Goal: Communication & Community: Answer question/provide support

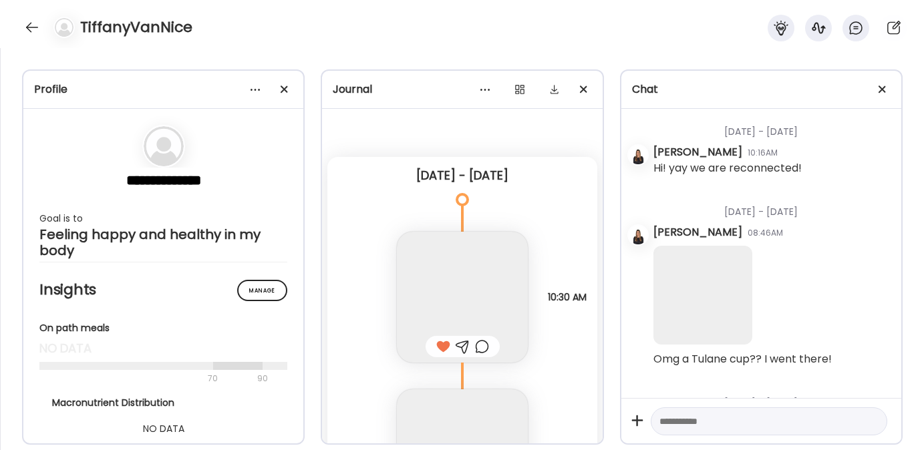
scroll to position [17845, 0]
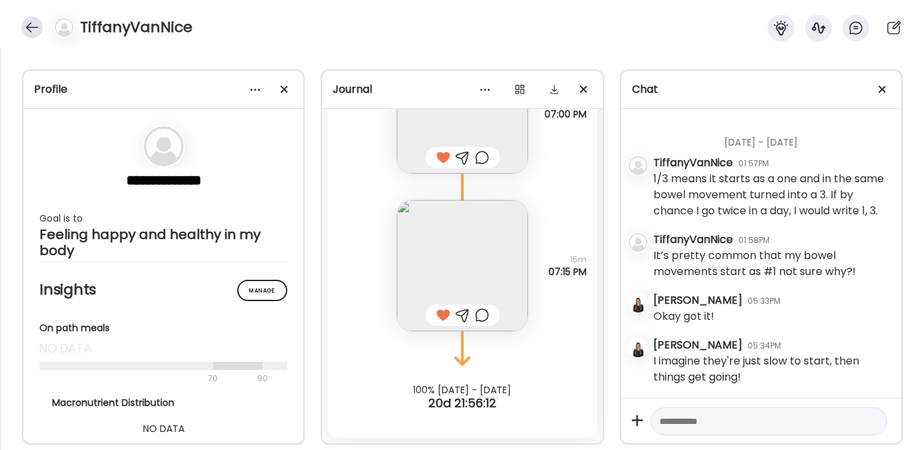
click at [31, 21] on div at bounding box center [31, 27] width 21 height 21
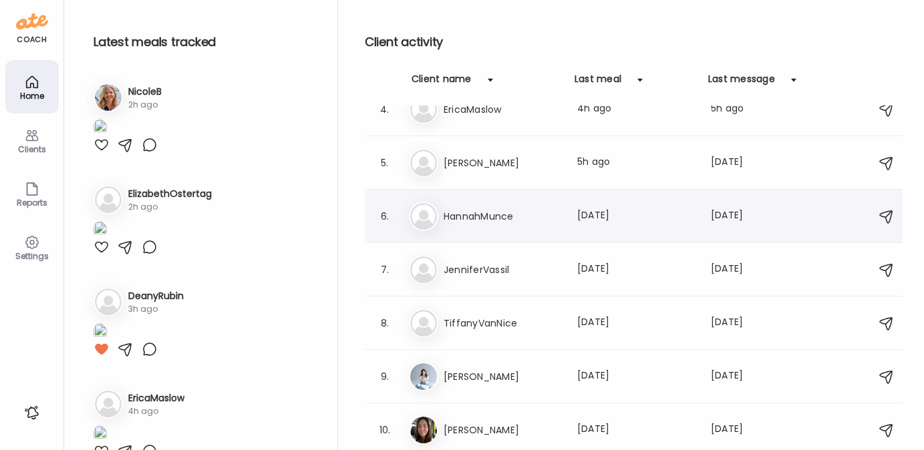
scroll to position [0, 0]
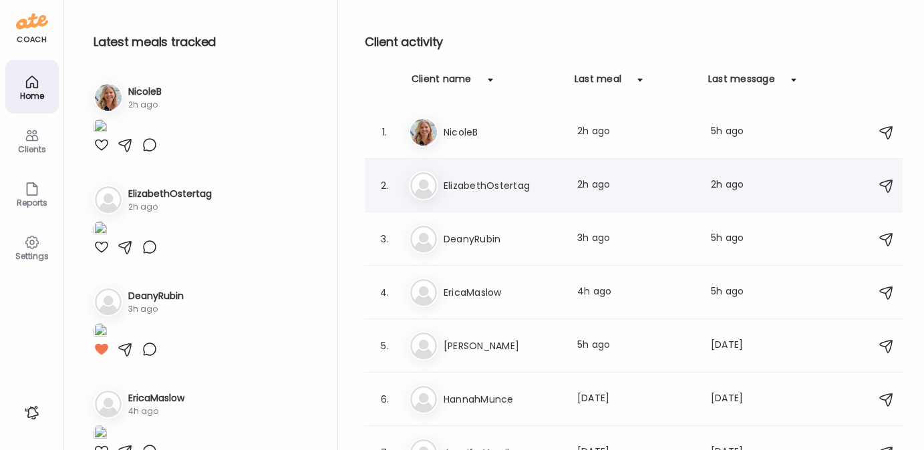
click at [492, 180] on h3 "ElizabethOstertag" at bounding box center [503, 186] width 118 height 16
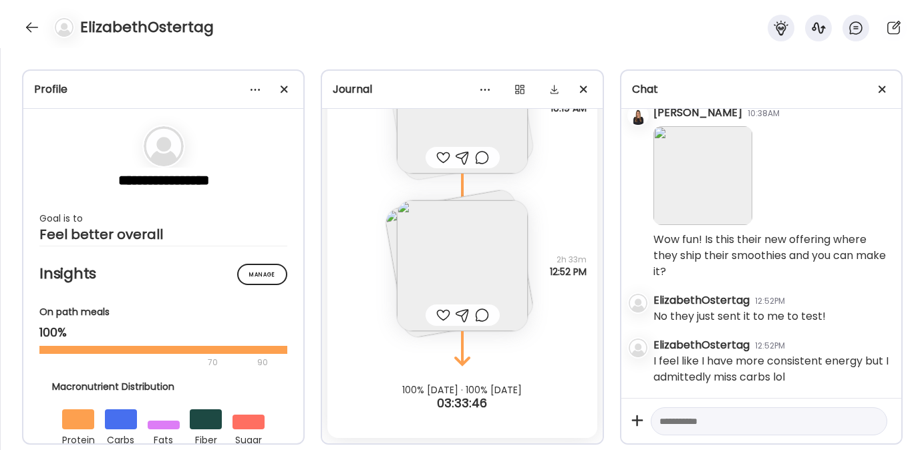
scroll to position [5659, 0]
click at [728, 424] on textarea at bounding box center [756, 422] width 195 height 16
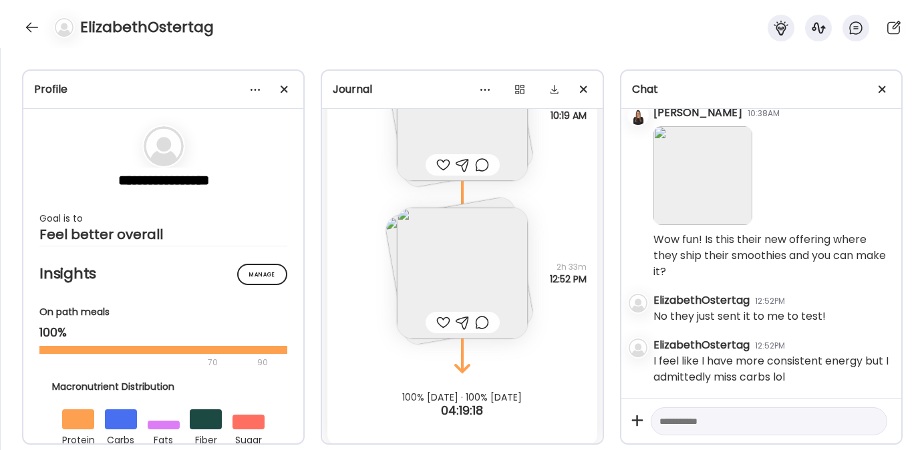
scroll to position [9903, 0]
click at [442, 249] on img at bounding box center [462, 275] width 131 height 131
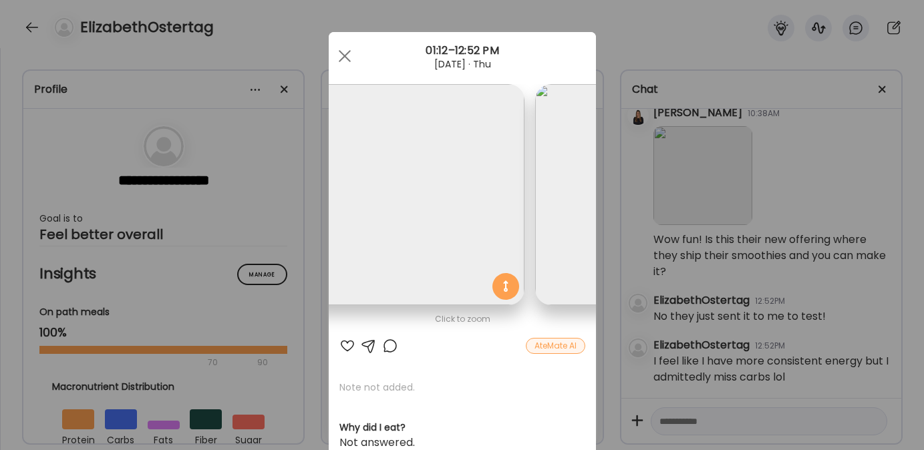
scroll to position [0, 0]
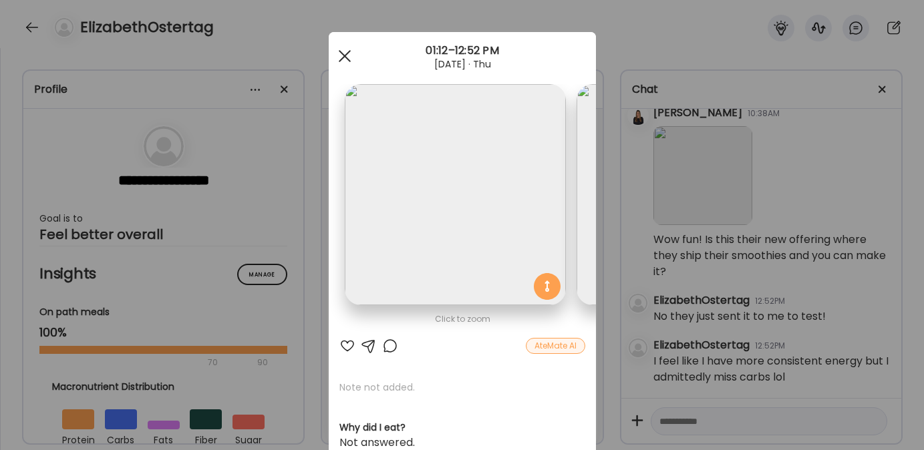
click at [335, 51] on div at bounding box center [344, 56] width 27 height 27
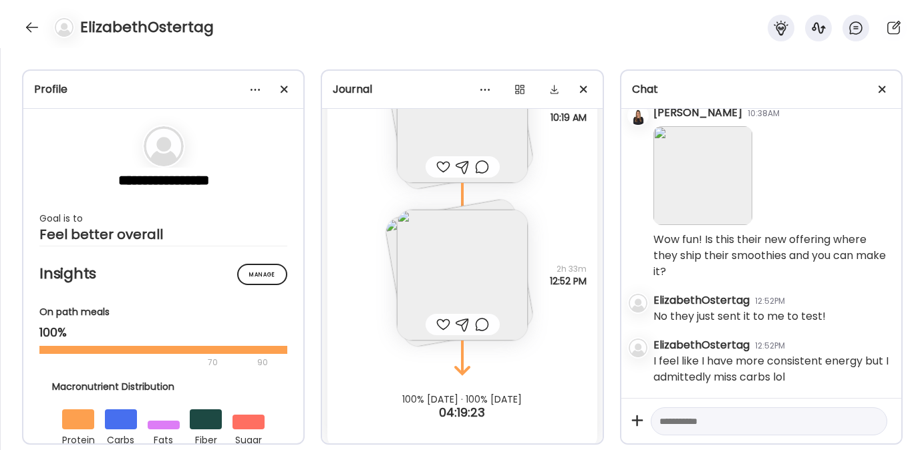
click at [720, 412] on div at bounding box center [769, 422] width 237 height 29
click at [722, 418] on textarea at bounding box center [756, 422] width 195 height 16
type textarea "**********"
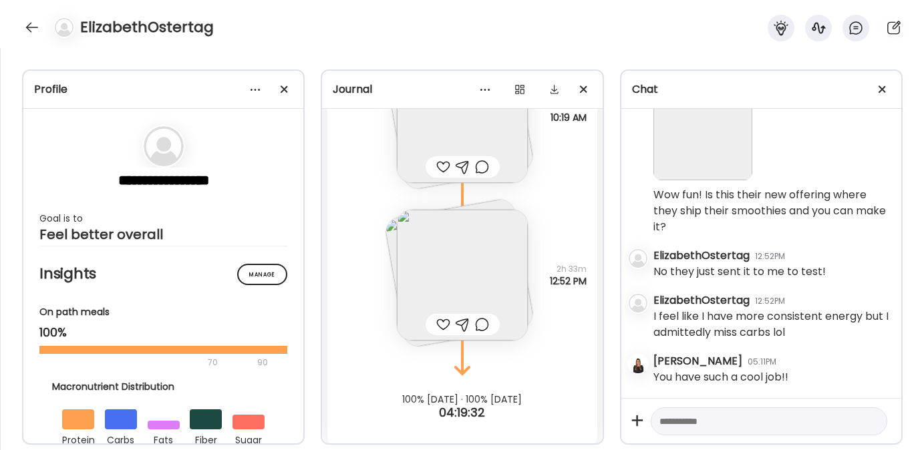
scroll to position [5704, 0]
click at [688, 427] on textarea at bounding box center [756, 422] width 195 height 16
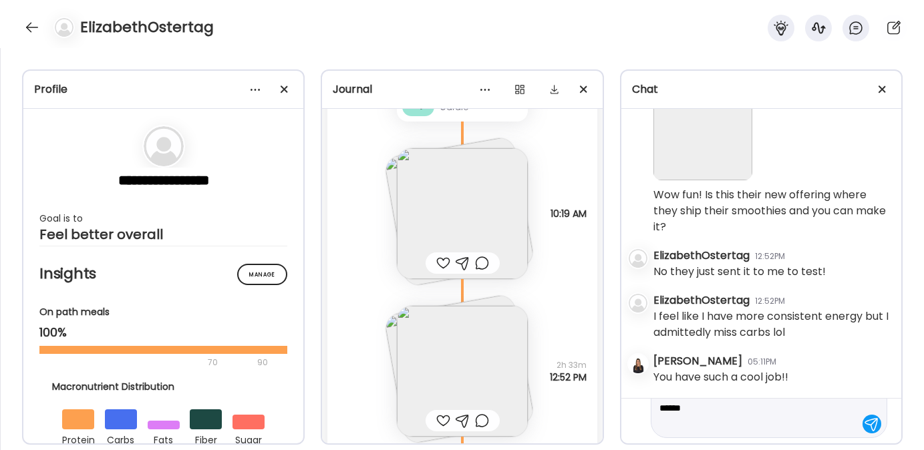
scroll to position [9912, 0]
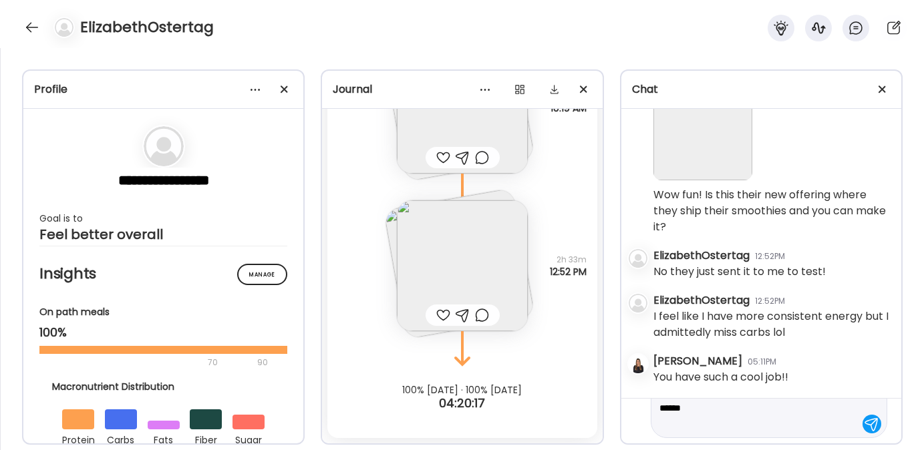
drag, startPoint x: 767, startPoint y: 424, endPoint x: 717, endPoint y: 411, distance: 51.7
click at [717, 411] on textarea "**********" at bounding box center [756, 392] width 195 height 80
type textarea "**********"
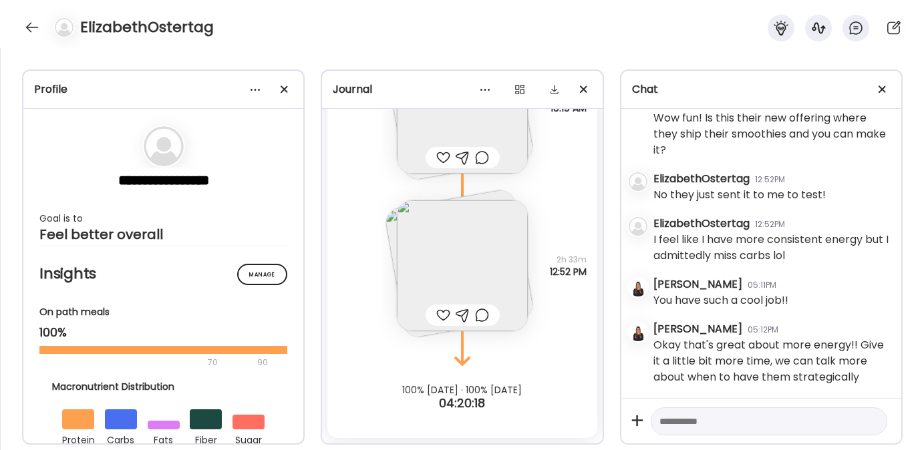
scroll to position [5797, 0]
click at [682, 422] on textarea at bounding box center [756, 422] width 195 height 16
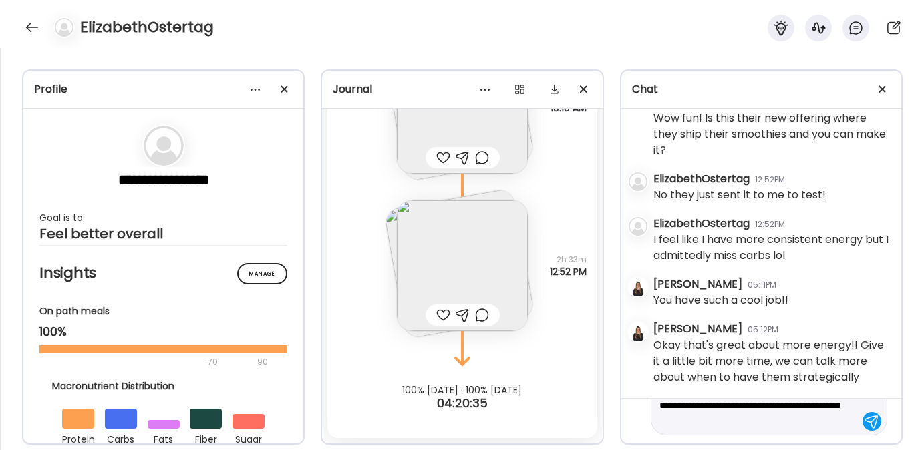
type textarea "**********"
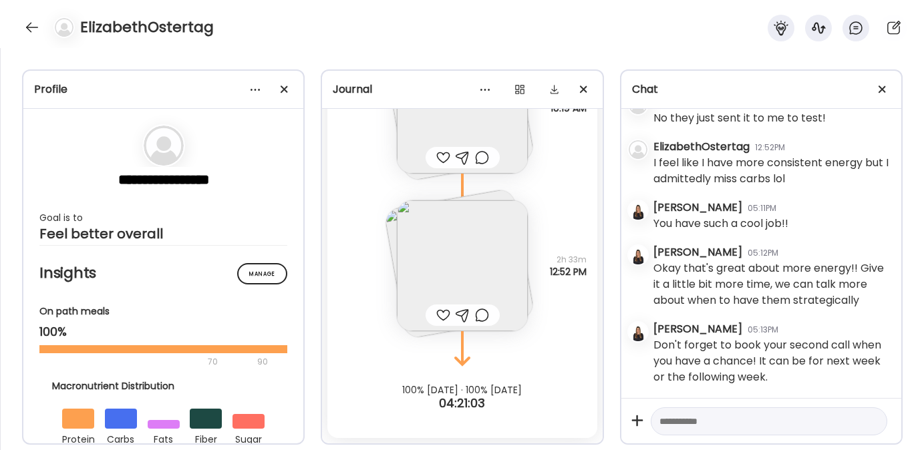
scroll to position [5874, 0]
click at [766, 418] on textarea at bounding box center [756, 422] width 195 height 16
paste textarea "**********"
type textarea "**********"
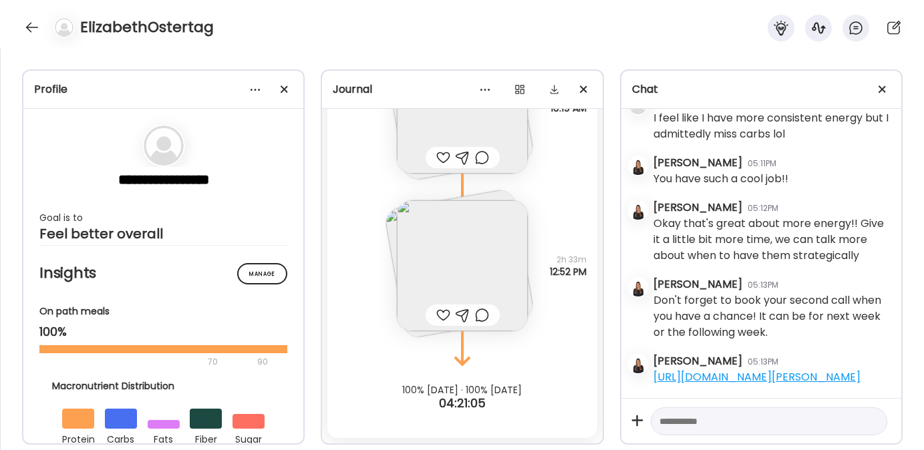
scroll to position [5936, 0]
click at [446, 267] on img at bounding box center [462, 265] width 131 height 131
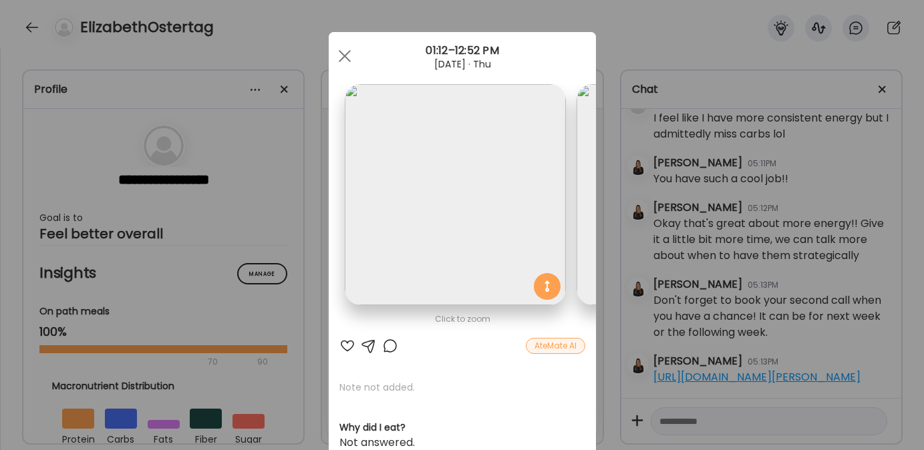
scroll to position [0, 218]
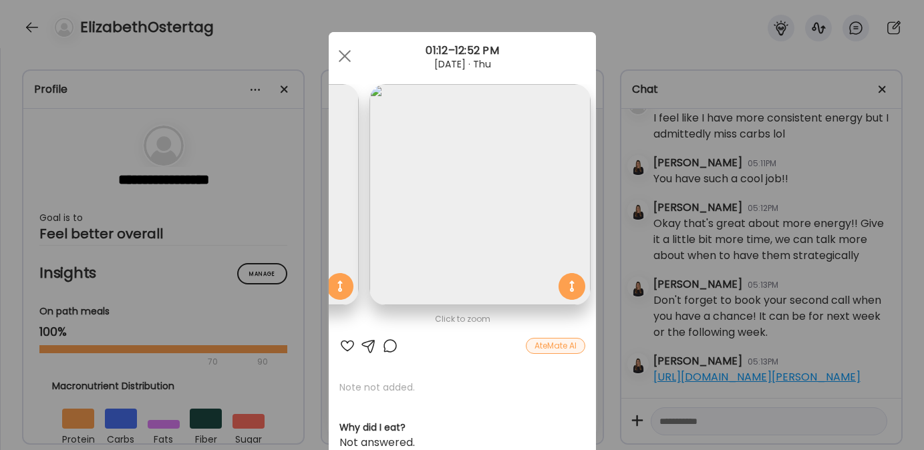
click at [341, 343] on div at bounding box center [347, 346] width 16 height 16
click at [338, 55] on span at bounding box center [344, 56] width 12 height 12
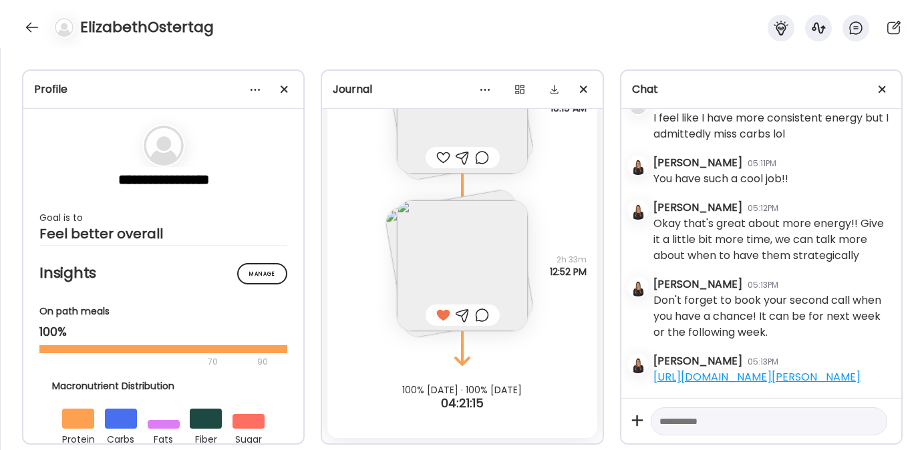
click at [388, 231] on img at bounding box center [460, 264] width 152 height 152
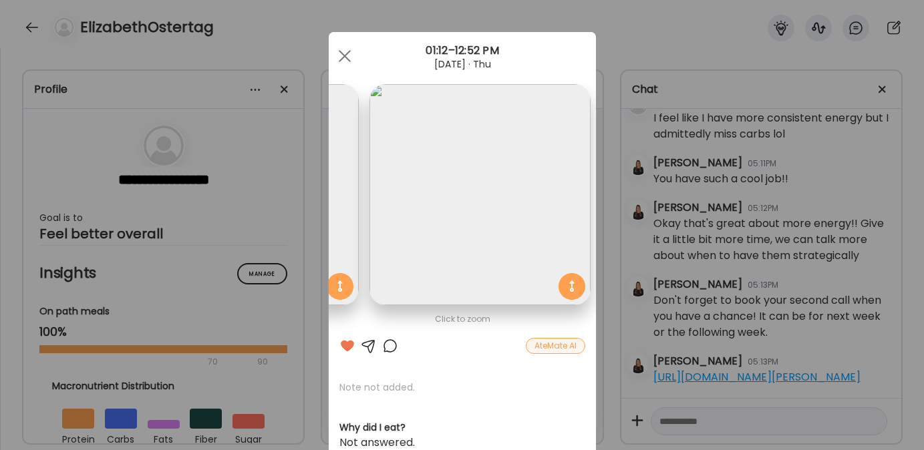
scroll to position [0, 0]
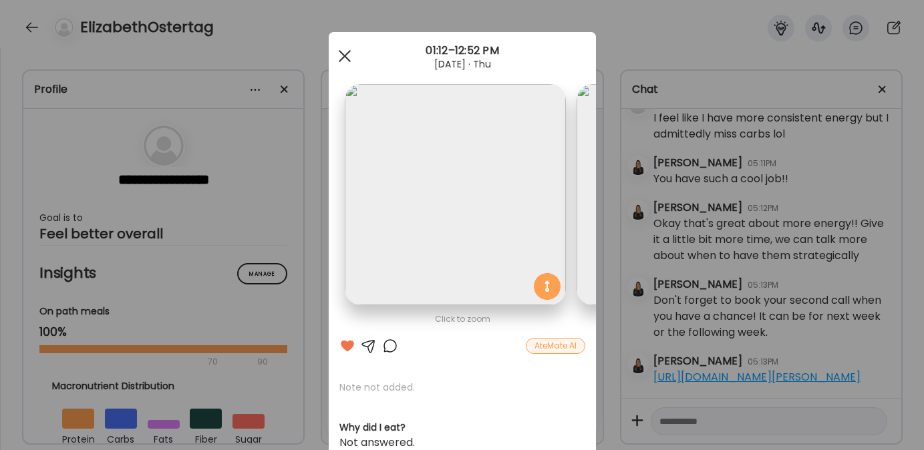
click at [337, 52] on div at bounding box center [344, 56] width 27 height 27
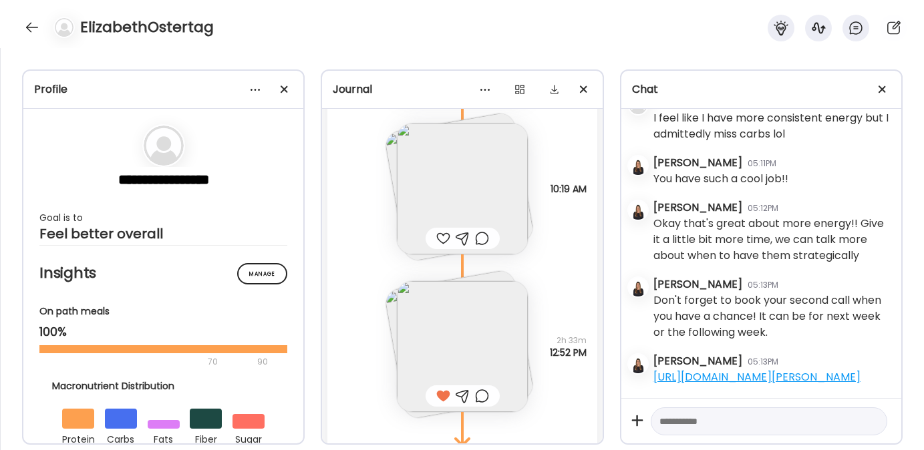
scroll to position [9834, 0]
click at [33, 23] on div at bounding box center [31, 27] width 21 height 21
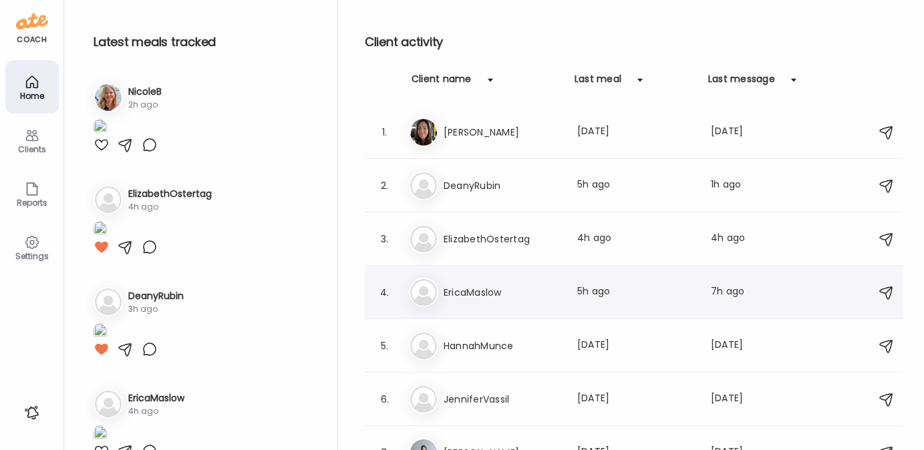
click at [471, 299] on h3 "EricaMaslow" at bounding box center [503, 293] width 118 height 16
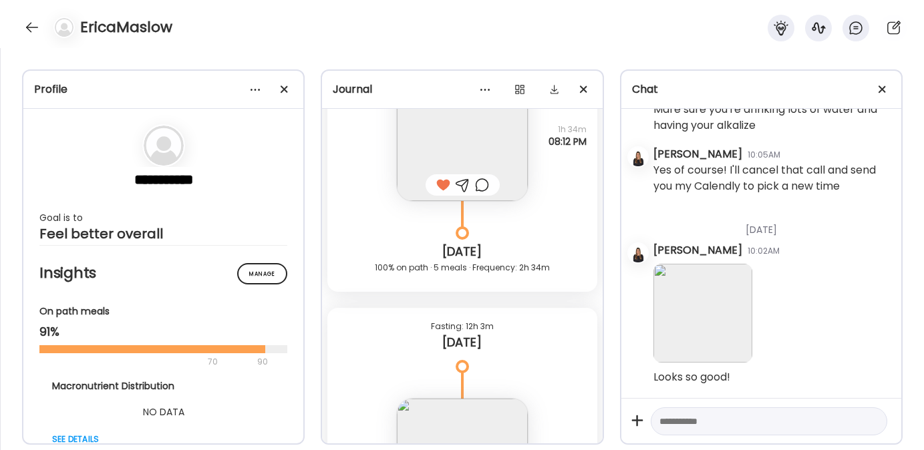
scroll to position [13998, 0]
click at [25, 21] on div at bounding box center [31, 27] width 21 height 21
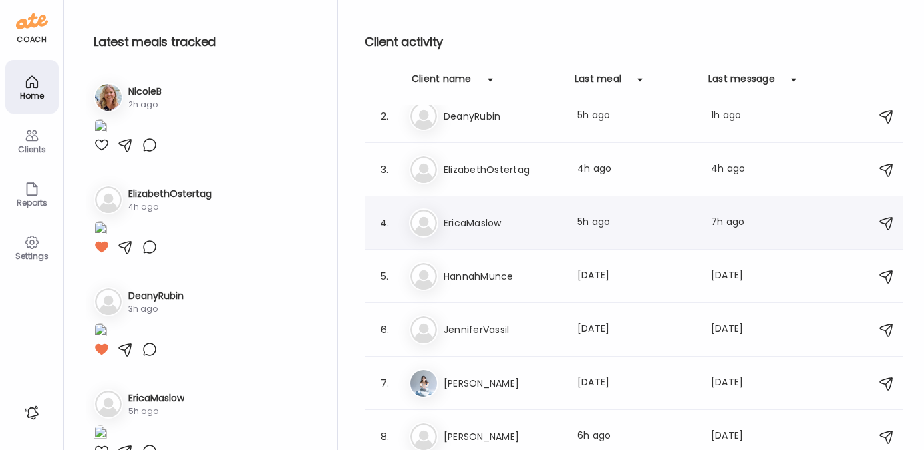
scroll to position [183, 0]
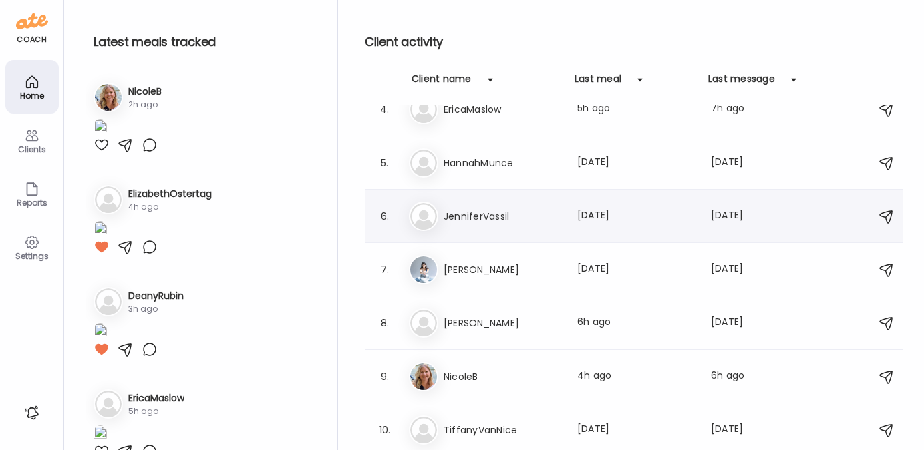
click at [494, 227] on div "Je [PERSON_NAME] Last meal: [DATE] Last message: [DATE] You: Hey! Just checking…" at bounding box center [636, 216] width 454 height 29
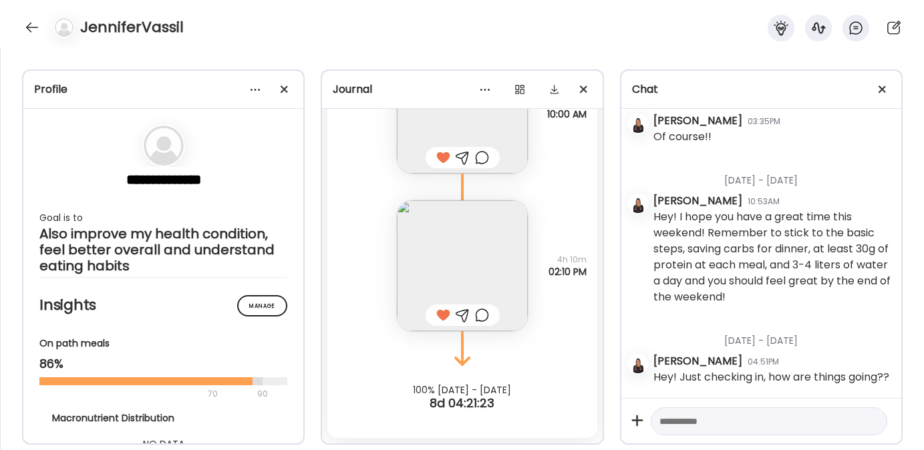
scroll to position [1835, 0]
click at [28, 25] on div at bounding box center [31, 27] width 21 height 21
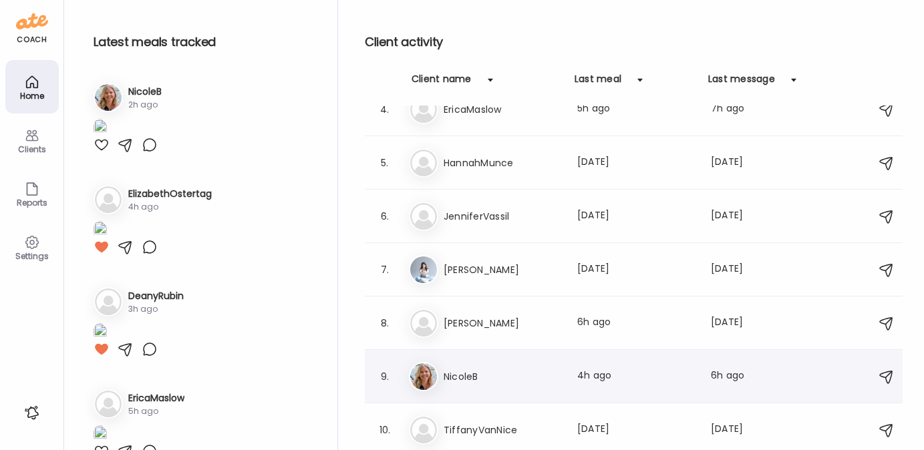
click at [463, 373] on h3 "NicoleB" at bounding box center [503, 377] width 118 height 16
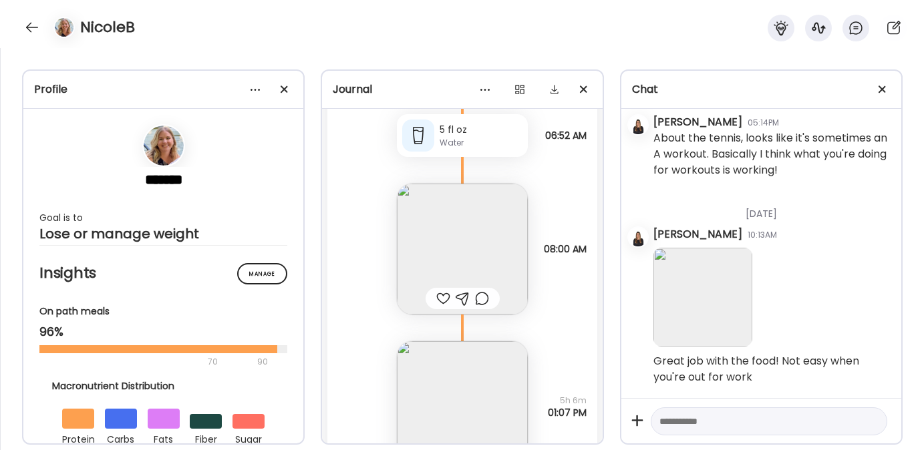
scroll to position [23857, 0]
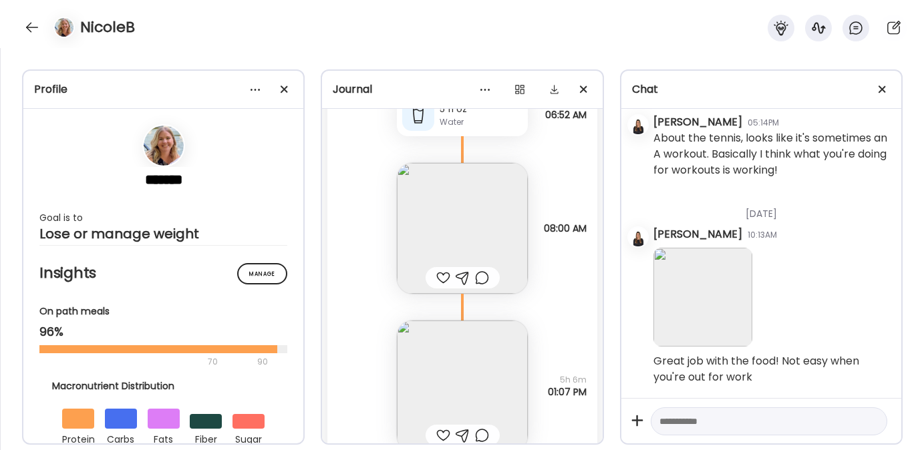
click at [436, 278] on div at bounding box center [443, 278] width 14 height 16
click at [433, 373] on img at bounding box center [462, 386] width 131 height 131
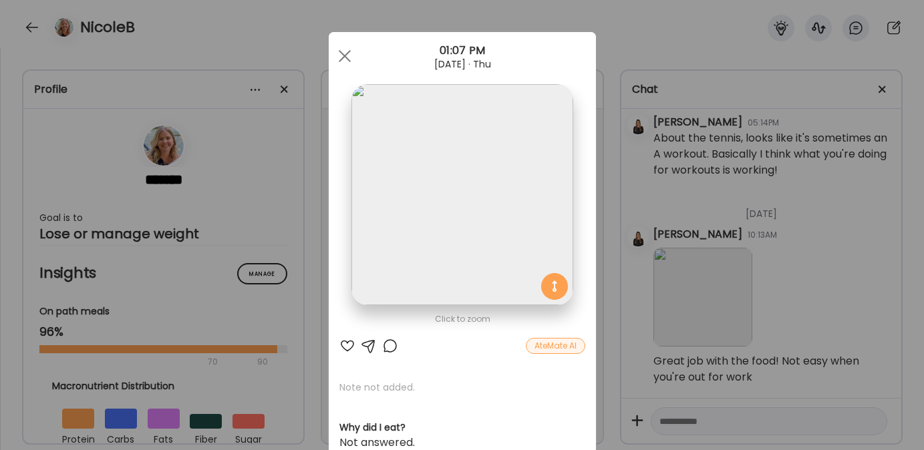
click at [341, 344] on div at bounding box center [347, 346] width 16 height 16
click at [363, 343] on div at bounding box center [369, 346] width 16 height 16
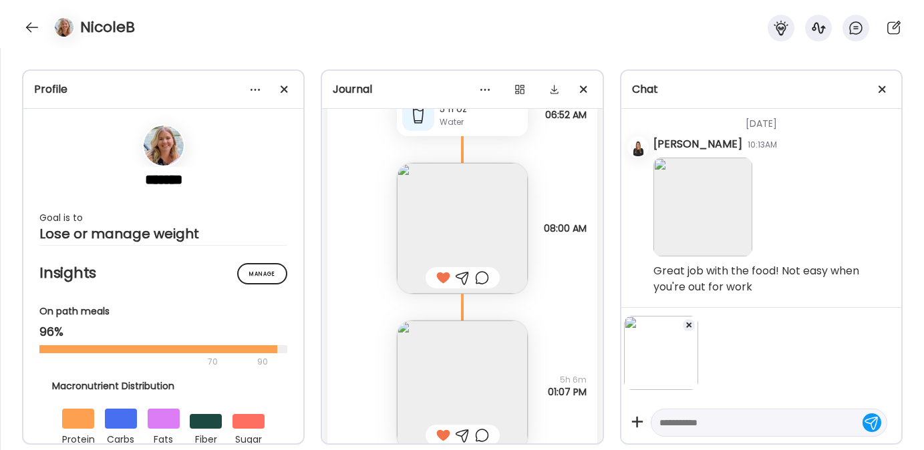
click at [680, 416] on textarea at bounding box center [756, 423] width 195 height 16
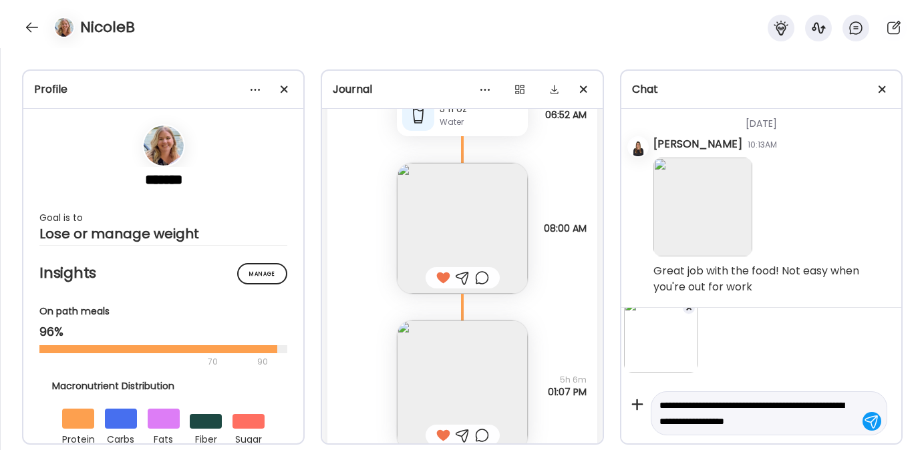
scroll to position [33, 0]
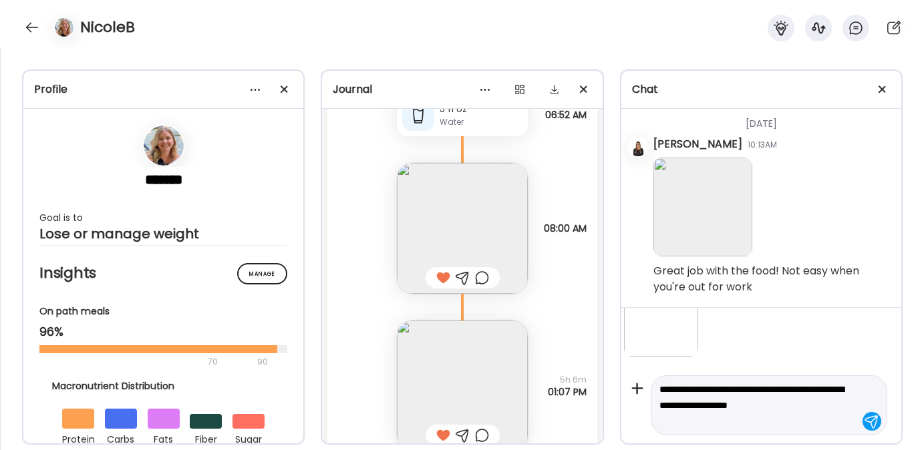
type textarea "**********"
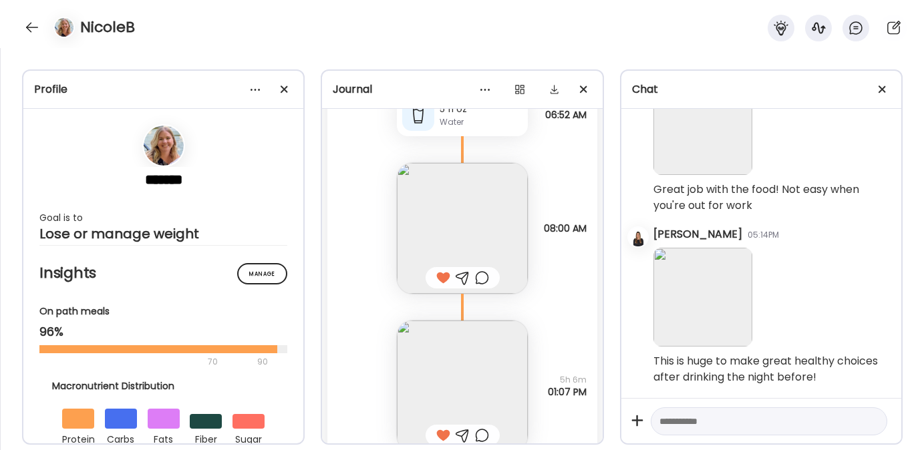
scroll to position [24047, 0]
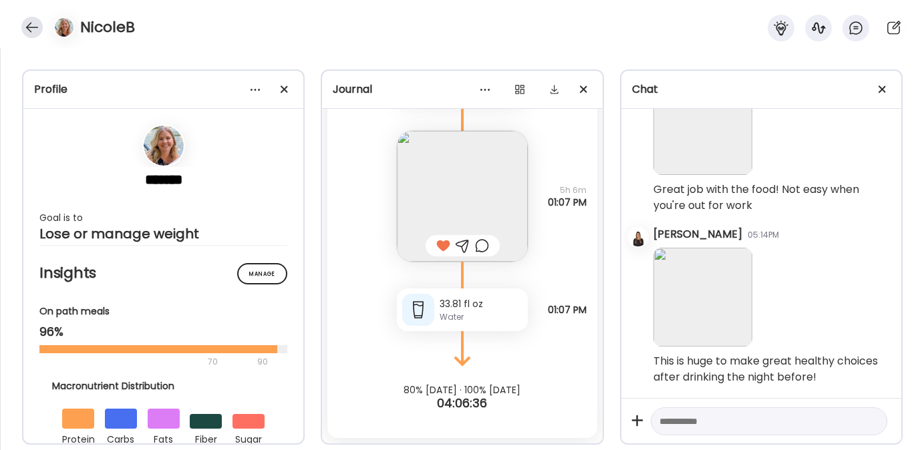
click at [33, 25] on div at bounding box center [31, 27] width 21 height 21
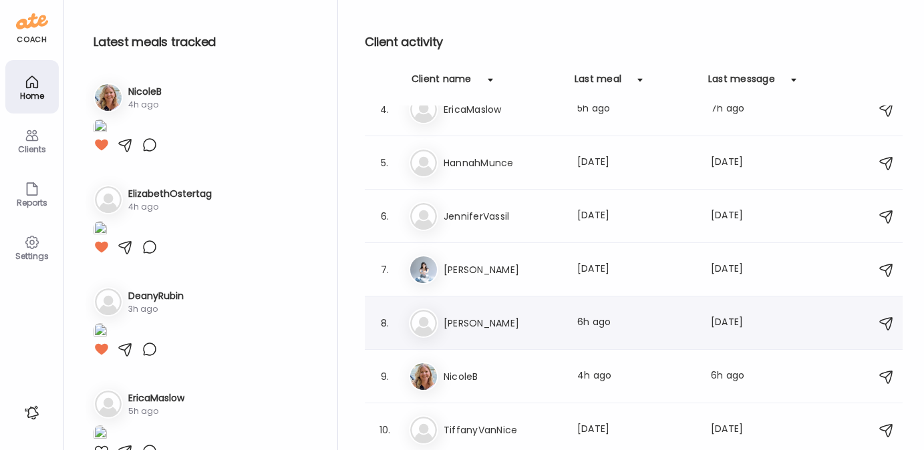
click at [477, 314] on div "Ma [PERSON_NAME] Last meal: 6h ago Last message: [DATE] You: But don't feel pre…" at bounding box center [636, 323] width 454 height 29
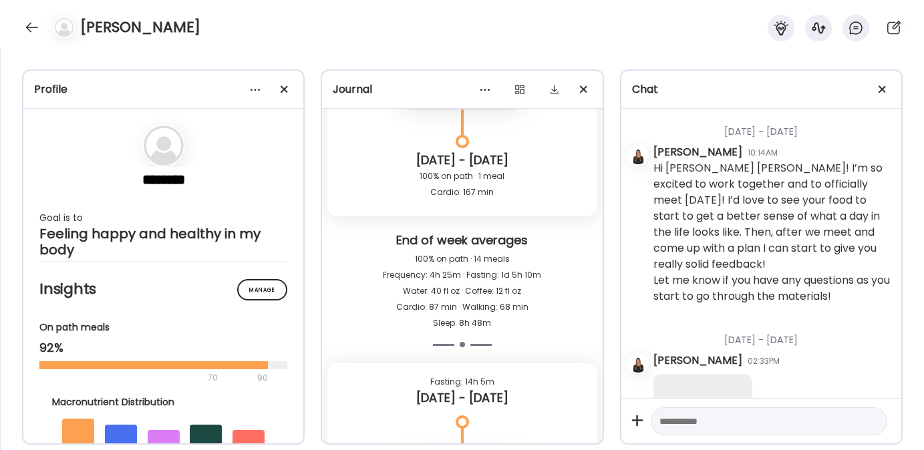
scroll to position [0, 0]
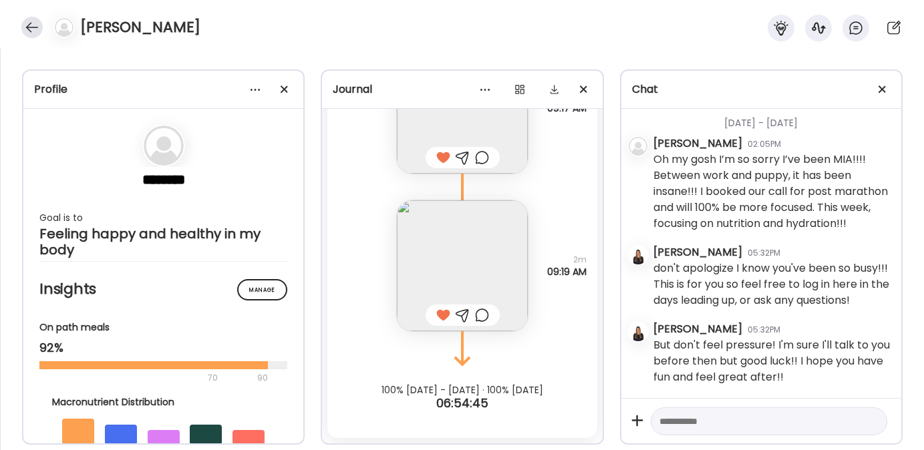
click at [32, 27] on div at bounding box center [31, 27] width 21 height 21
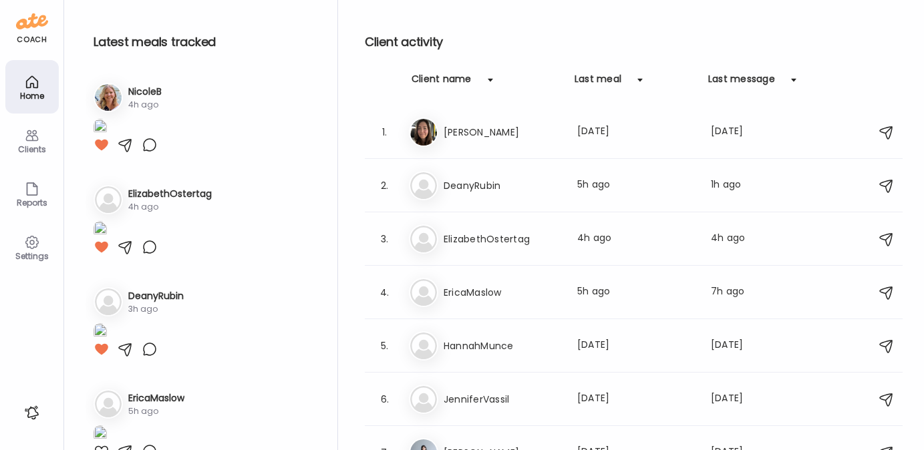
click at [24, 252] on div "Settings" at bounding box center [32, 256] width 48 height 9
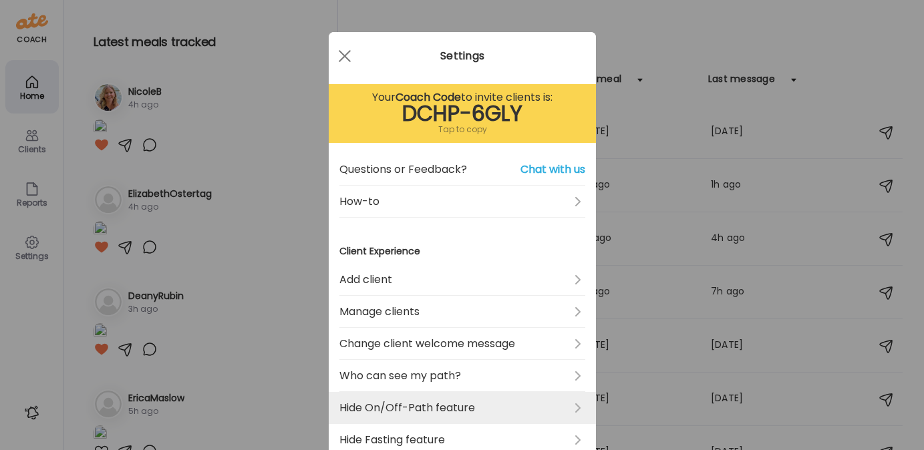
scroll to position [472, 0]
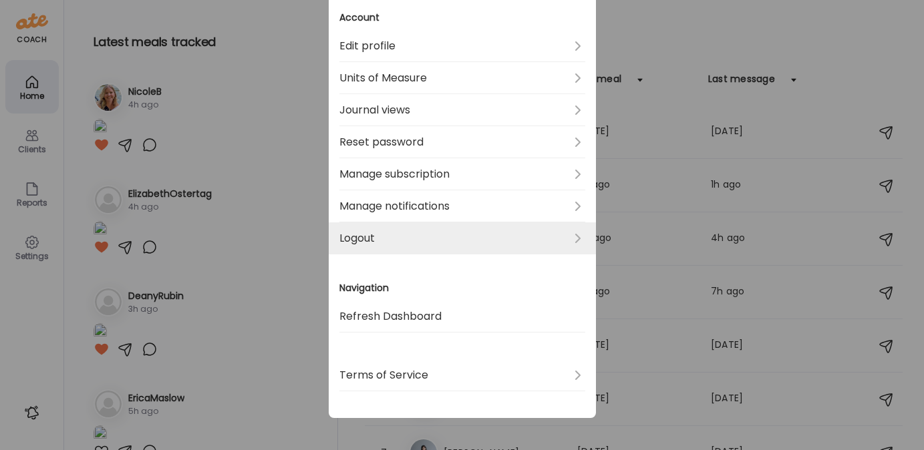
click at [365, 237] on link "Logout" at bounding box center [462, 238] width 246 height 32
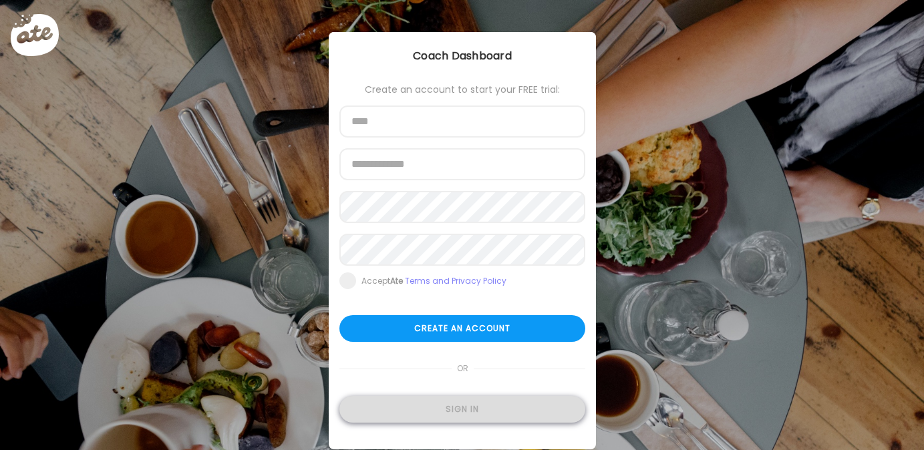
type input "**********"
click at [410, 408] on div "Sign in" at bounding box center [462, 409] width 246 height 27
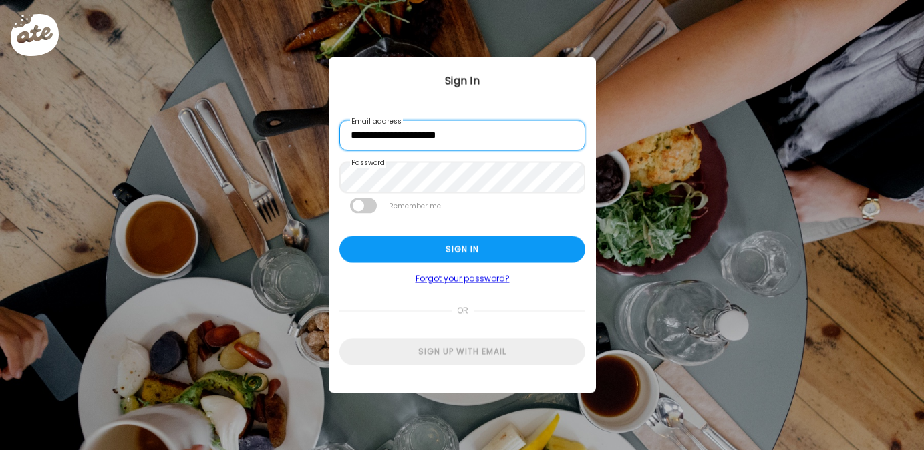
scroll to position [1, 0]
drag, startPoint x: 379, startPoint y: 137, endPoint x: 323, endPoint y: 136, distance: 56.1
click at [323, 136] on div "Ate Coach Dashboard Wahoo! It’s official Take a moment to set up your Coach Pro…" at bounding box center [462, 225] width 924 height 450
click at [365, 134] on input "**********" at bounding box center [462, 135] width 246 height 31
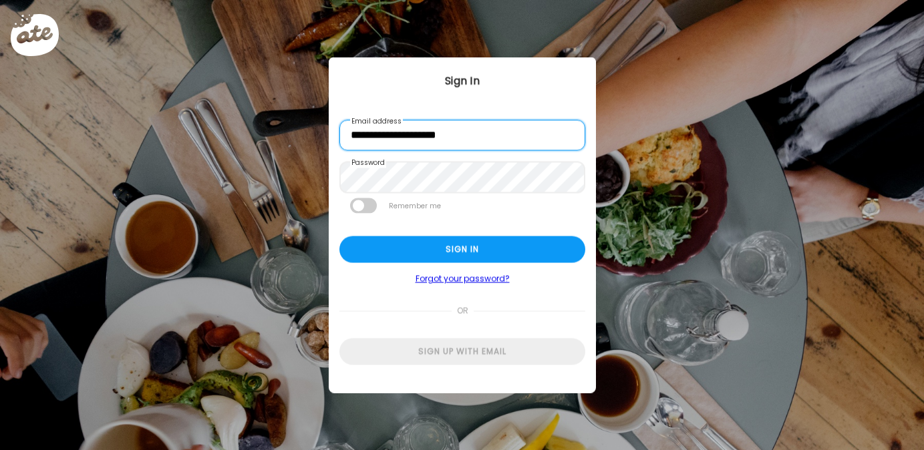
drag, startPoint x: 379, startPoint y: 134, endPoint x: 339, endPoint y: 134, distance: 40.1
click at [339, 134] on input "**********" at bounding box center [462, 135] width 246 height 31
type input "**********"
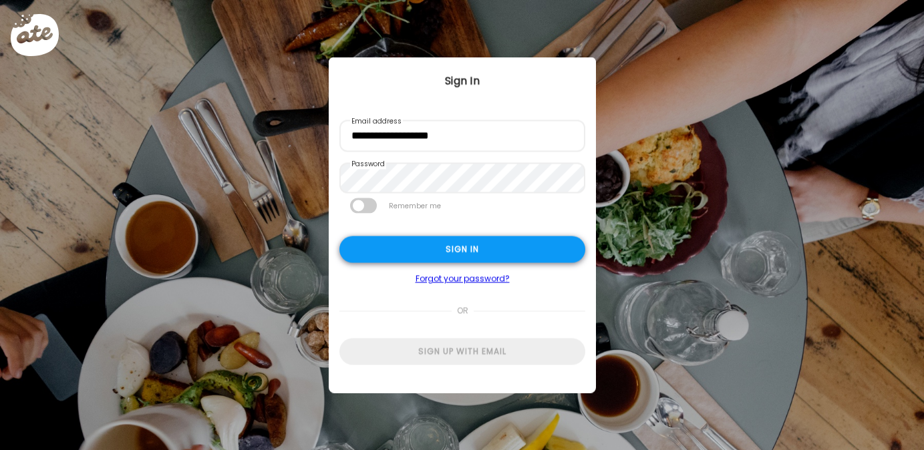
click at [388, 252] on div "Sign in" at bounding box center [462, 250] width 246 height 27
type textarea "**********"
type input "*********"
type input "**********"
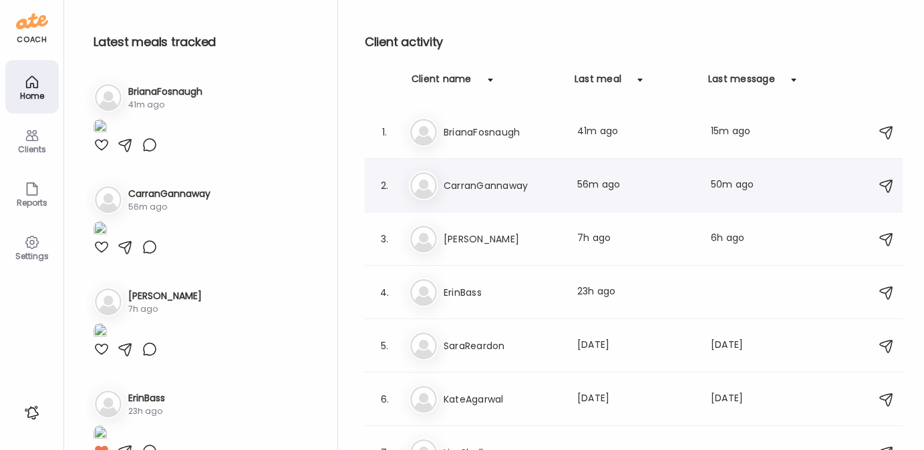
click at [500, 186] on h3 "CarranGannaway" at bounding box center [503, 186] width 118 height 16
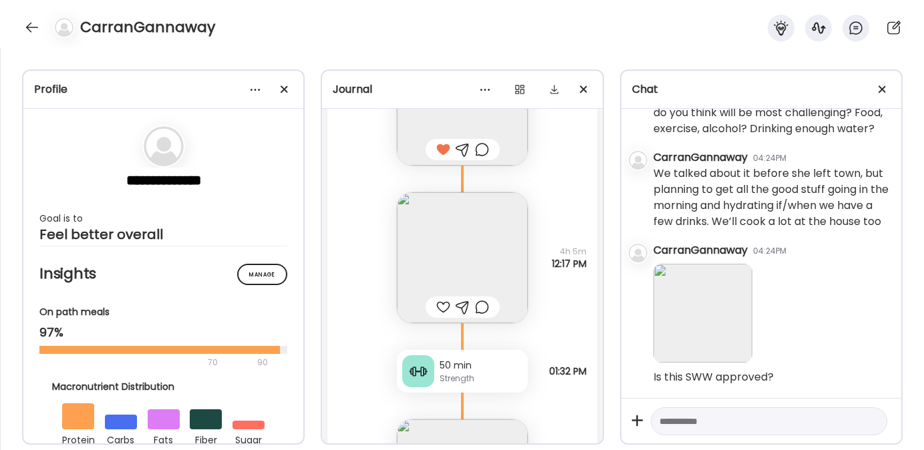
scroll to position [14812, 0]
click at [433, 301] on img at bounding box center [462, 256] width 131 height 131
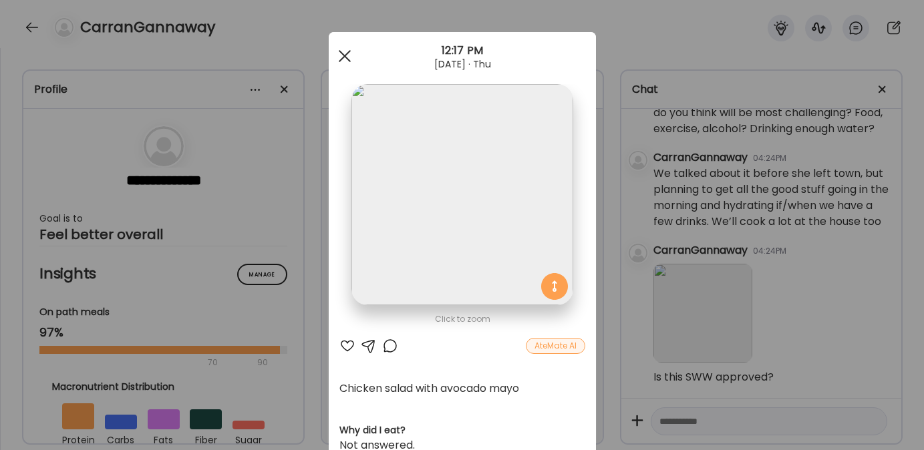
click at [339, 52] on div at bounding box center [344, 56] width 27 height 27
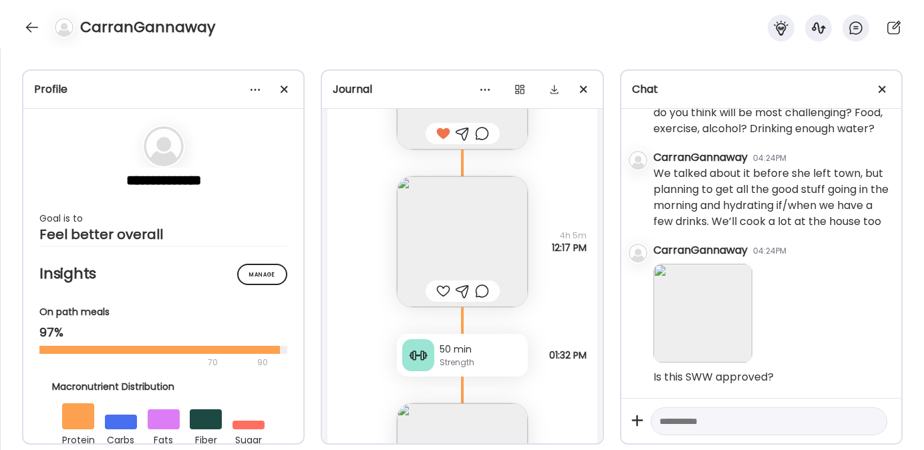
scroll to position [14828, 0]
click at [698, 424] on textarea at bounding box center [756, 422] width 195 height 16
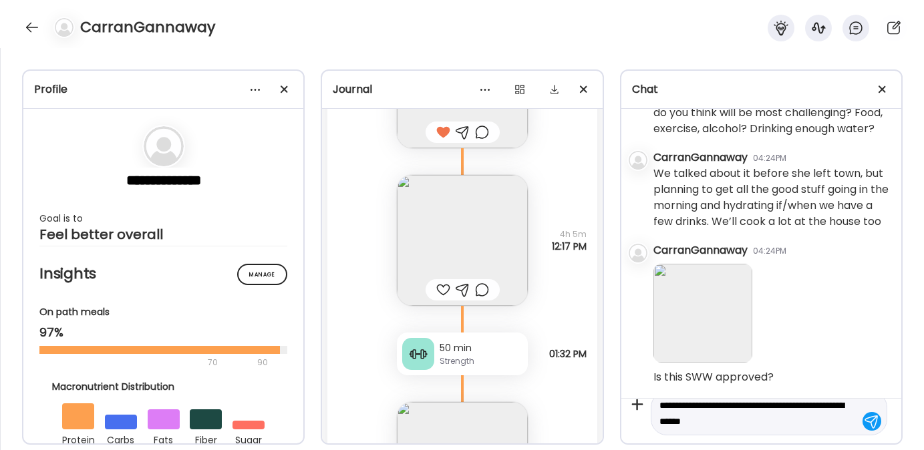
type textarea "**********"
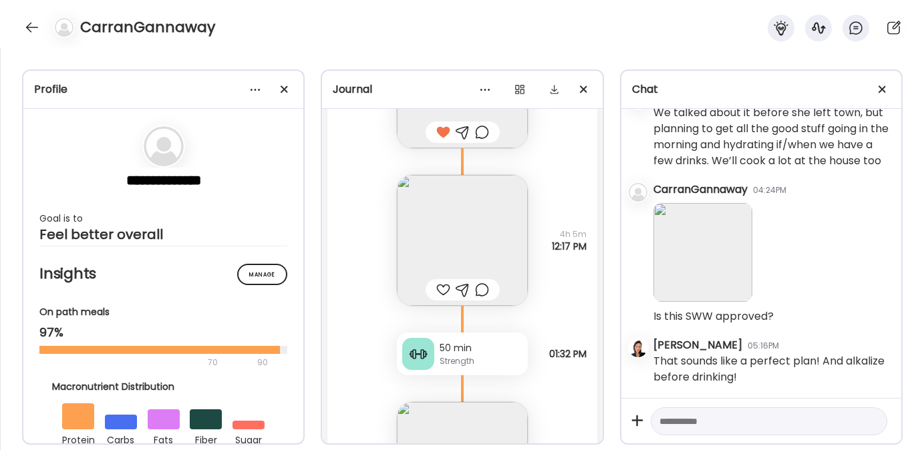
scroll to position [4895, 0]
click at [710, 421] on textarea at bounding box center [756, 422] width 195 height 16
type textarea "**********"
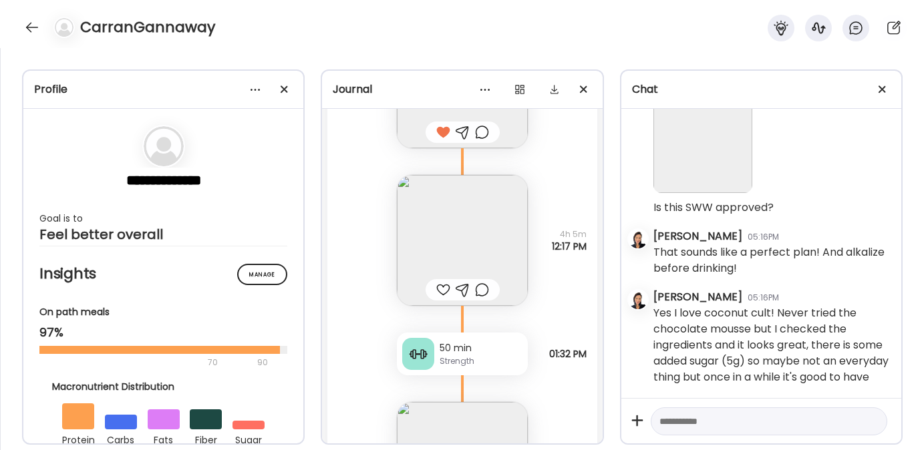
scroll to position [5020, 0]
click at [436, 298] on div at bounding box center [443, 290] width 14 height 16
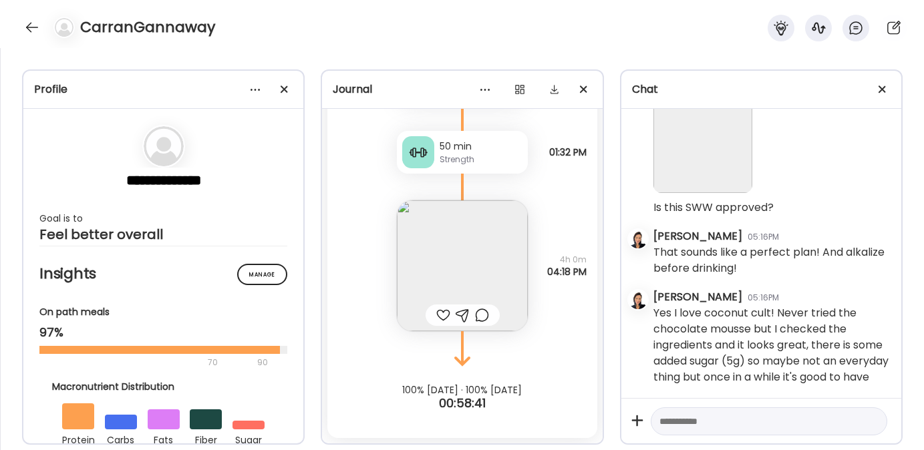
scroll to position [15078, 0]
click at [438, 266] on img at bounding box center [462, 265] width 131 height 131
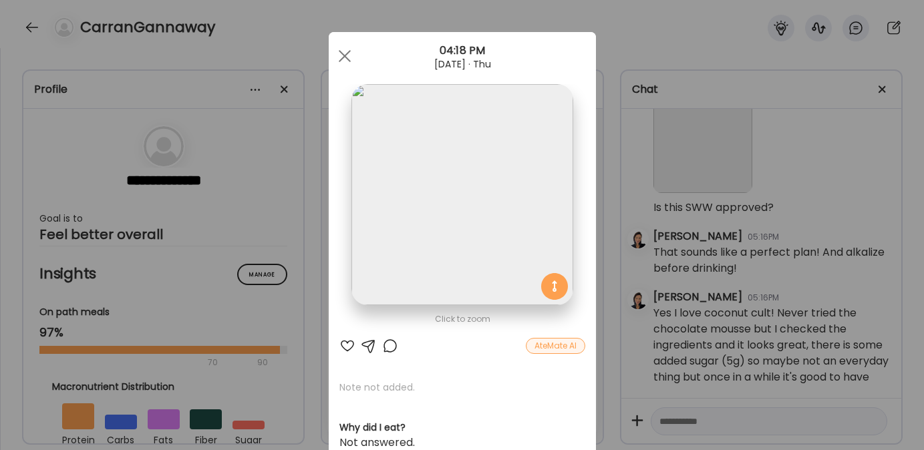
click at [344, 344] on div at bounding box center [347, 346] width 16 height 16
click at [338, 61] on span at bounding box center [344, 56] width 12 height 12
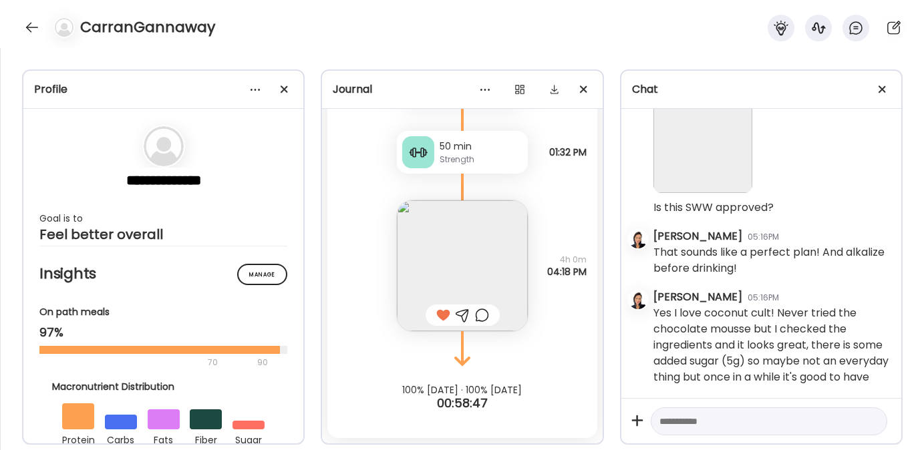
scroll to position [4799, 0]
click at [30, 25] on div at bounding box center [31, 27] width 21 height 21
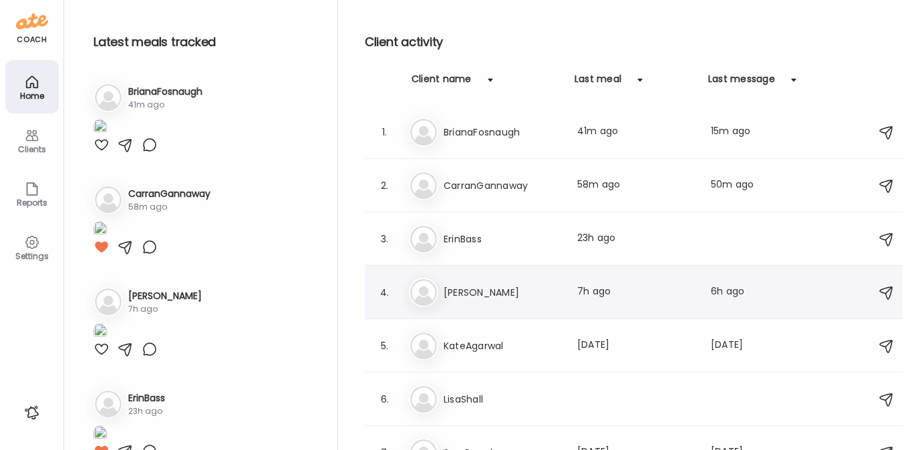
click at [470, 296] on h3 "Jamie" at bounding box center [503, 293] width 118 height 16
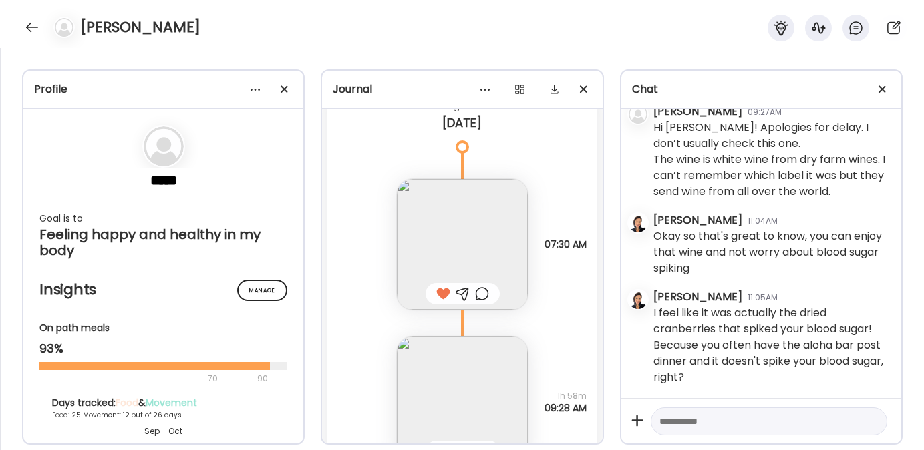
scroll to position [37302, 0]
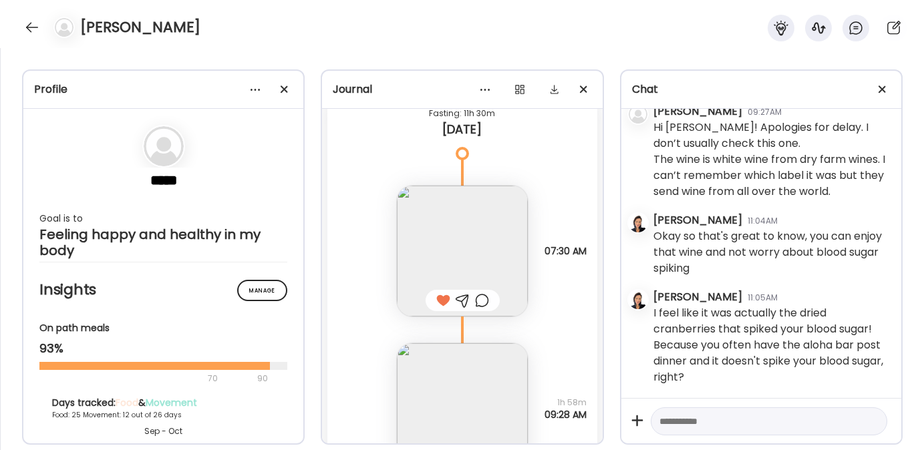
click at [37, 17] on div "Jamie" at bounding box center [462, 24] width 924 height 48
click at [31, 35] on div at bounding box center [31, 27] width 21 height 21
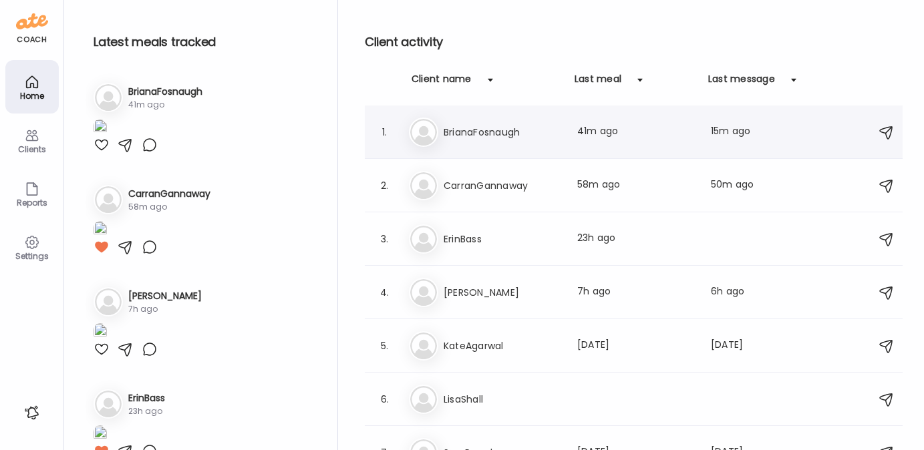
click at [486, 142] on div "Br BrianaFosnaugh Last meal: 41m ago Last message: 15m ago Hi Laura. I totally …" at bounding box center [636, 132] width 454 height 29
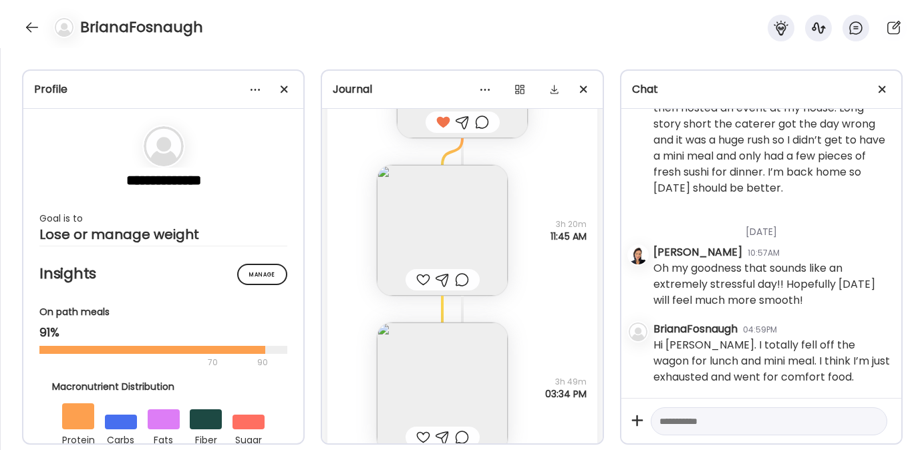
scroll to position [14864, 0]
click at [433, 245] on img at bounding box center [442, 236] width 131 height 131
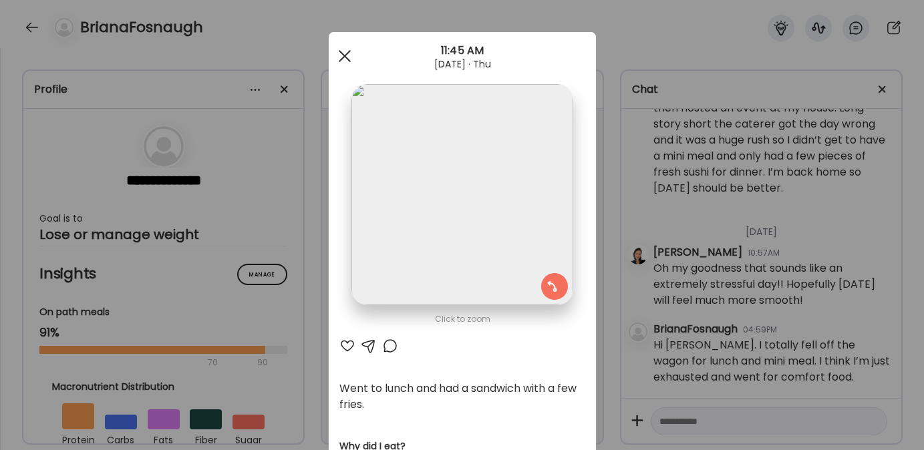
click at [338, 57] on span at bounding box center [344, 56] width 12 height 12
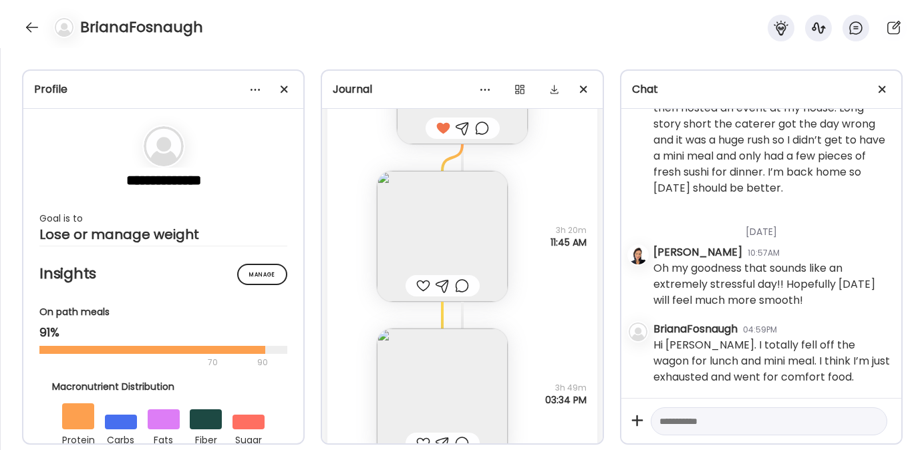
click at [722, 412] on div at bounding box center [769, 422] width 237 height 29
click at [707, 426] on textarea at bounding box center [756, 422] width 195 height 16
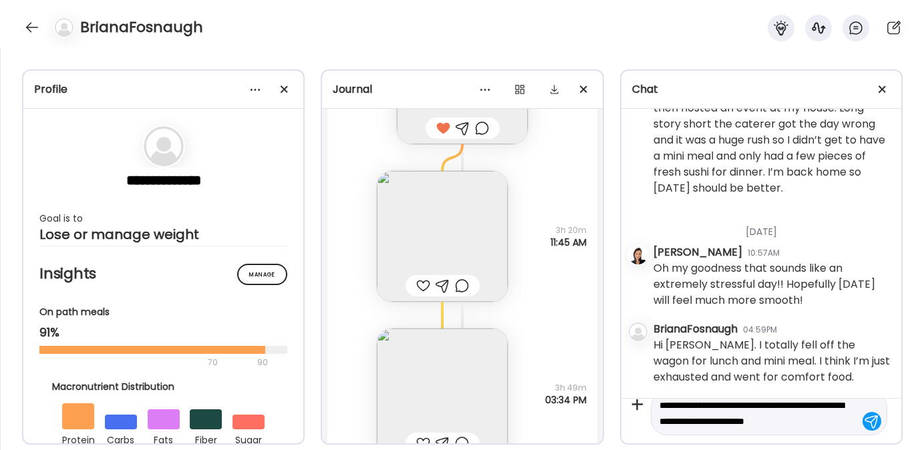
scroll to position [31, 0]
type textarea "**********"
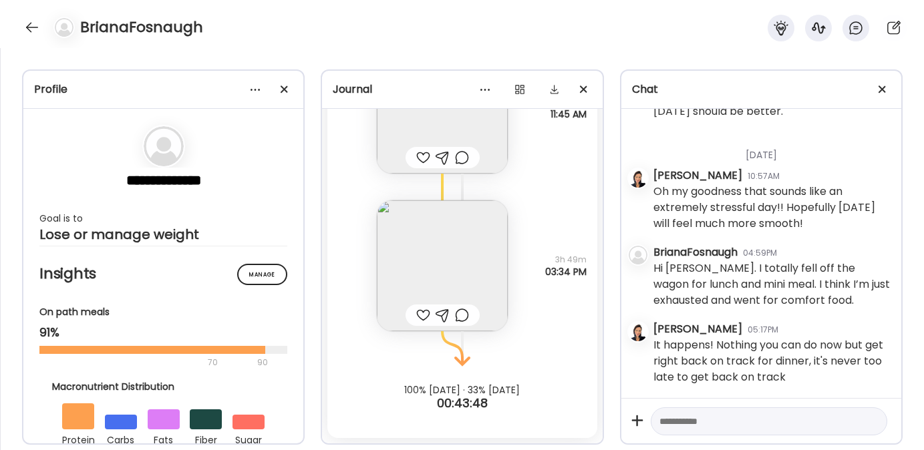
scroll to position [15009, 0]
click at [26, 24] on div at bounding box center [31, 27] width 21 height 21
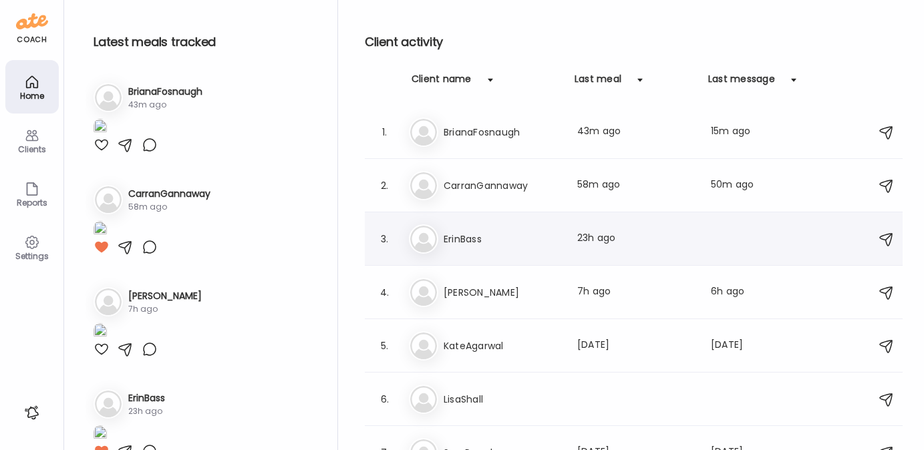
click at [480, 231] on h3 "ErinBass" at bounding box center [503, 239] width 118 height 16
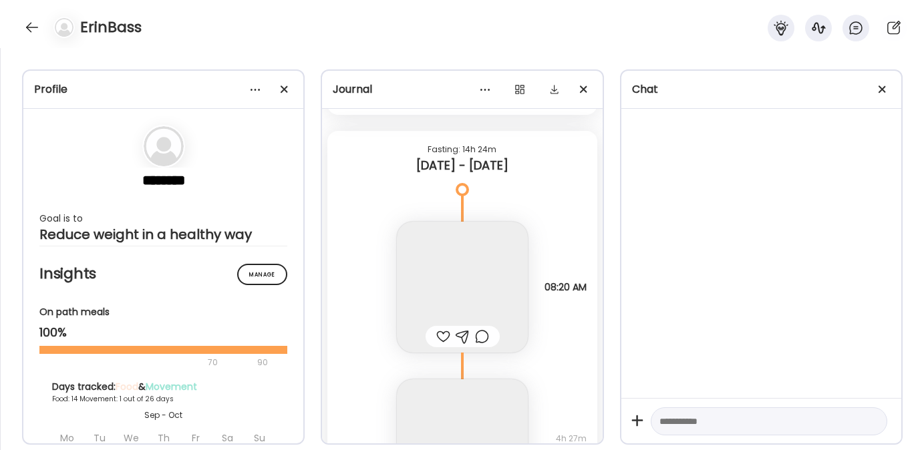
scroll to position [11743, 0]
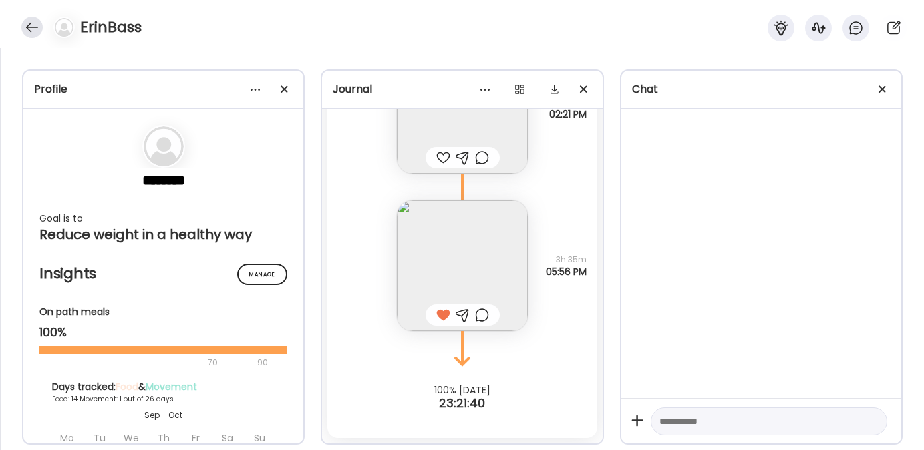
click at [33, 26] on div at bounding box center [31, 27] width 21 height 21
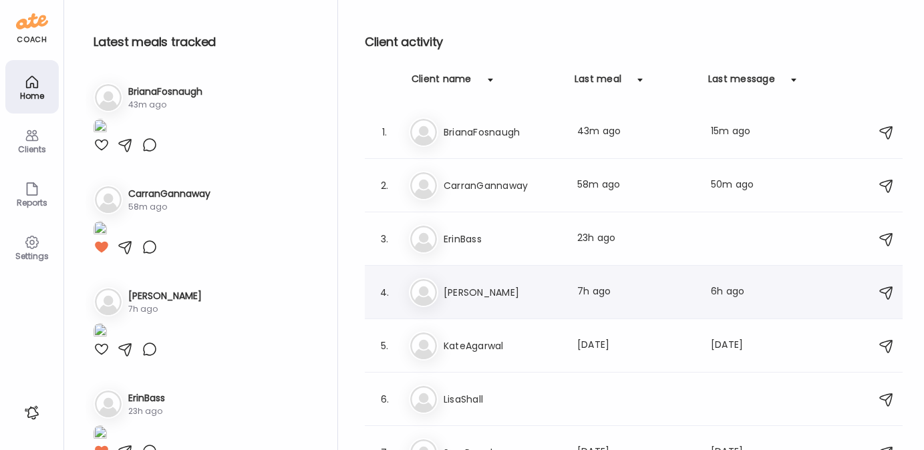
click at [478, 292] on h3 "Jamie" at bounding box center [503, 293] width 118 height 16
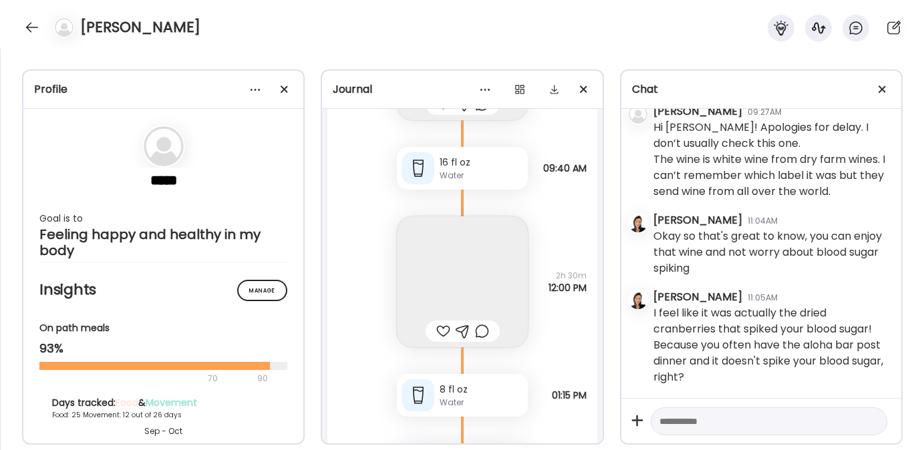
scroll to position [37530, 0]
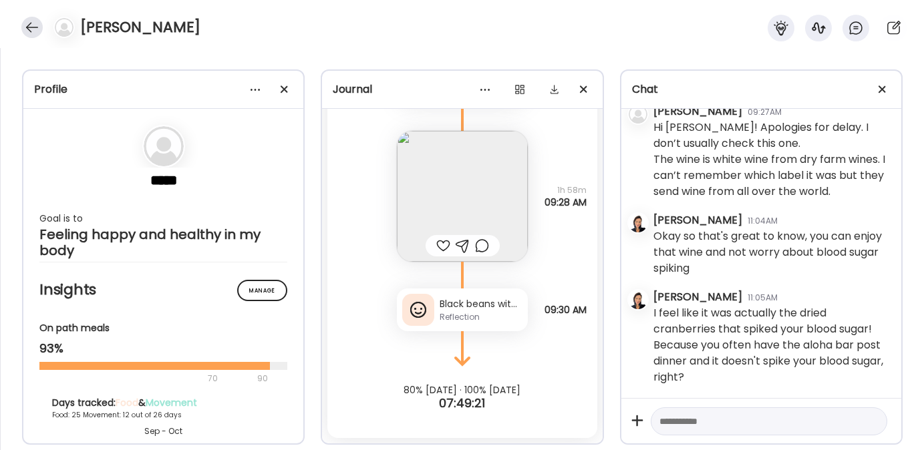
click at [31, 24] on div at bounding box center [31, 27] width 21 height 21
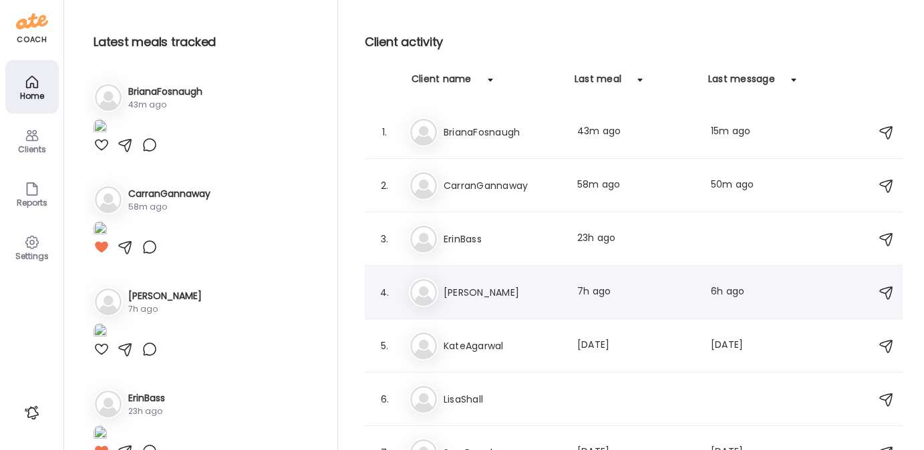
scroll to position [23, 0]
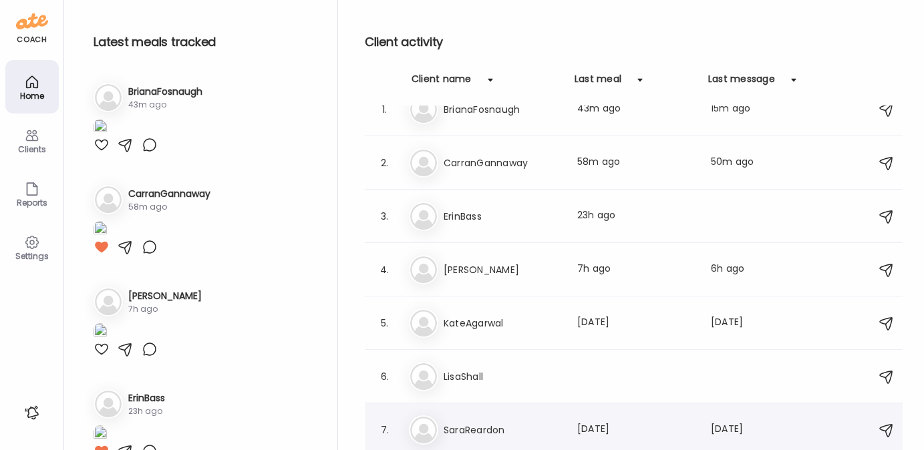
click at [473, 431] on h3 "SaraReardon" at bounding box center [503, 430] width 118 height 16
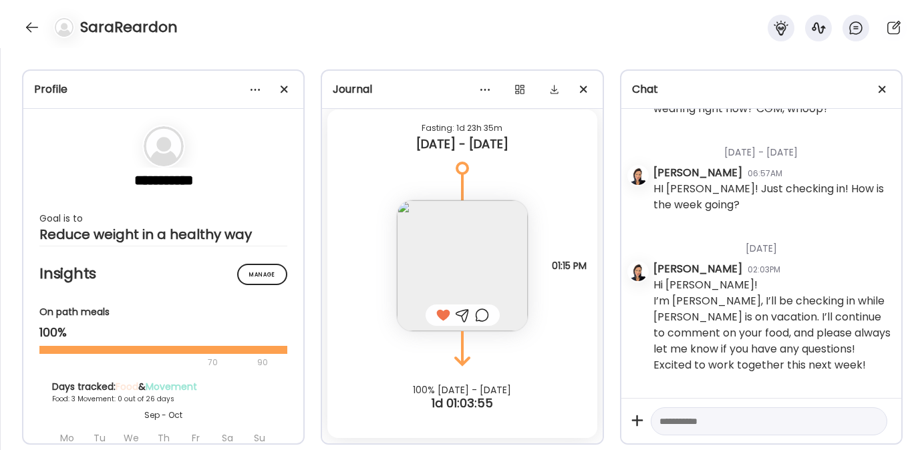
scroll to position [299, 0]
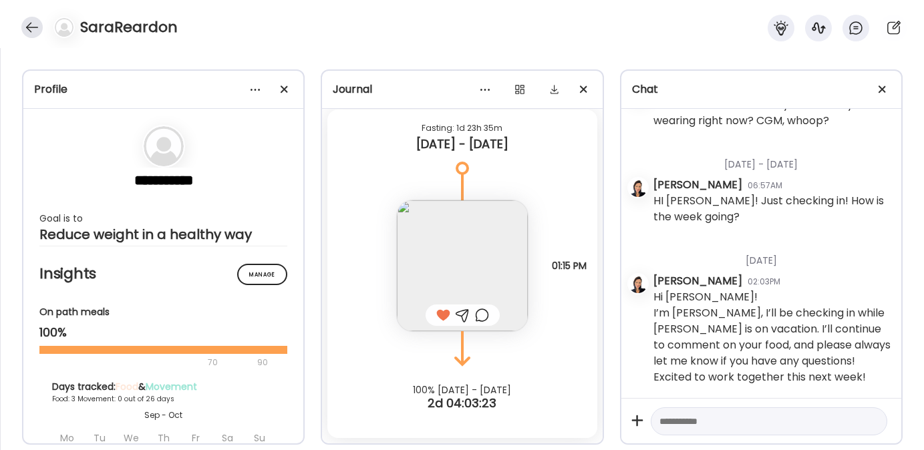
click at [30, 27] on div at bounding box center [31, 27] width 21 height 21
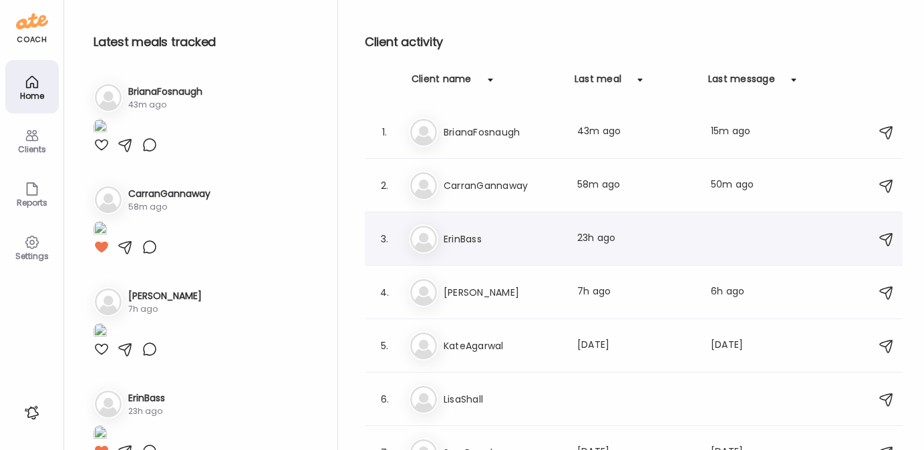
scroll to position [23, 0]
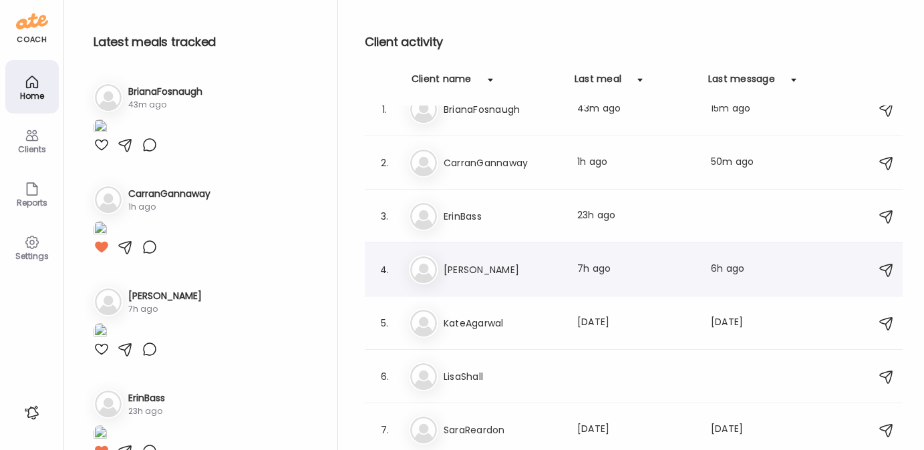
click at [479, 275] on h3 "Jamie" at bounding box center [503, 270] width 118 height 16
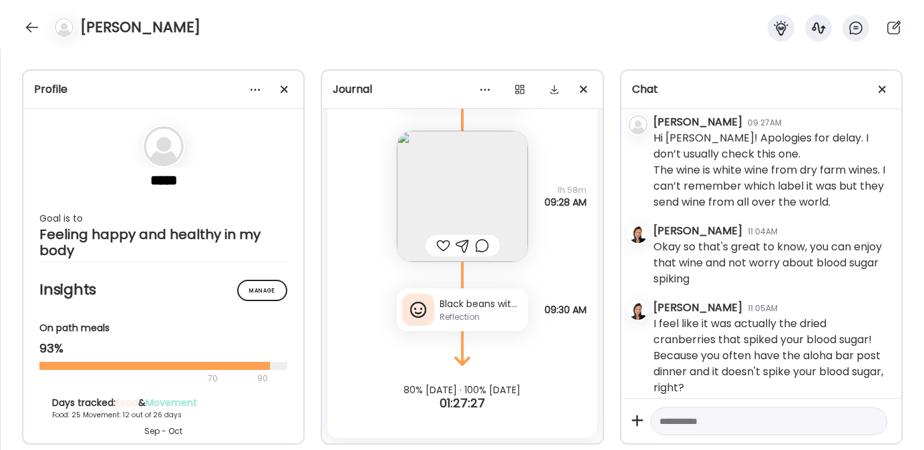
scroll to position [2183, 0]
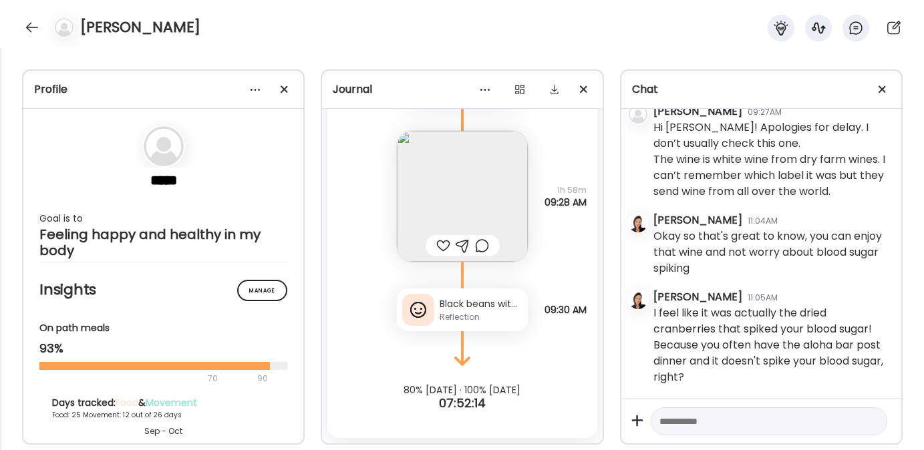
click at [440, 317] on div "Reflection" at bounding box center [481, 317] width 83 height 12
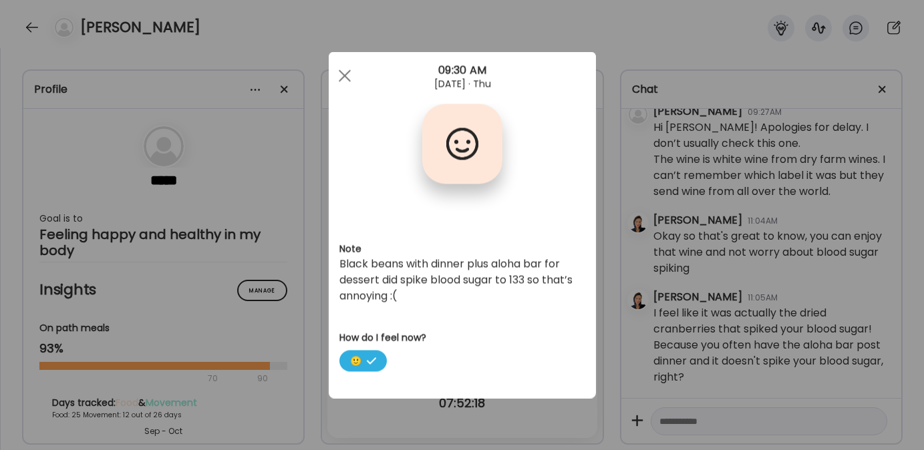
click at [336, 63] on div "09:30 AM" at bounding box center [462, 71] width 267 height 16
